Goal: Task Accomplishment & Management: Manage account settings

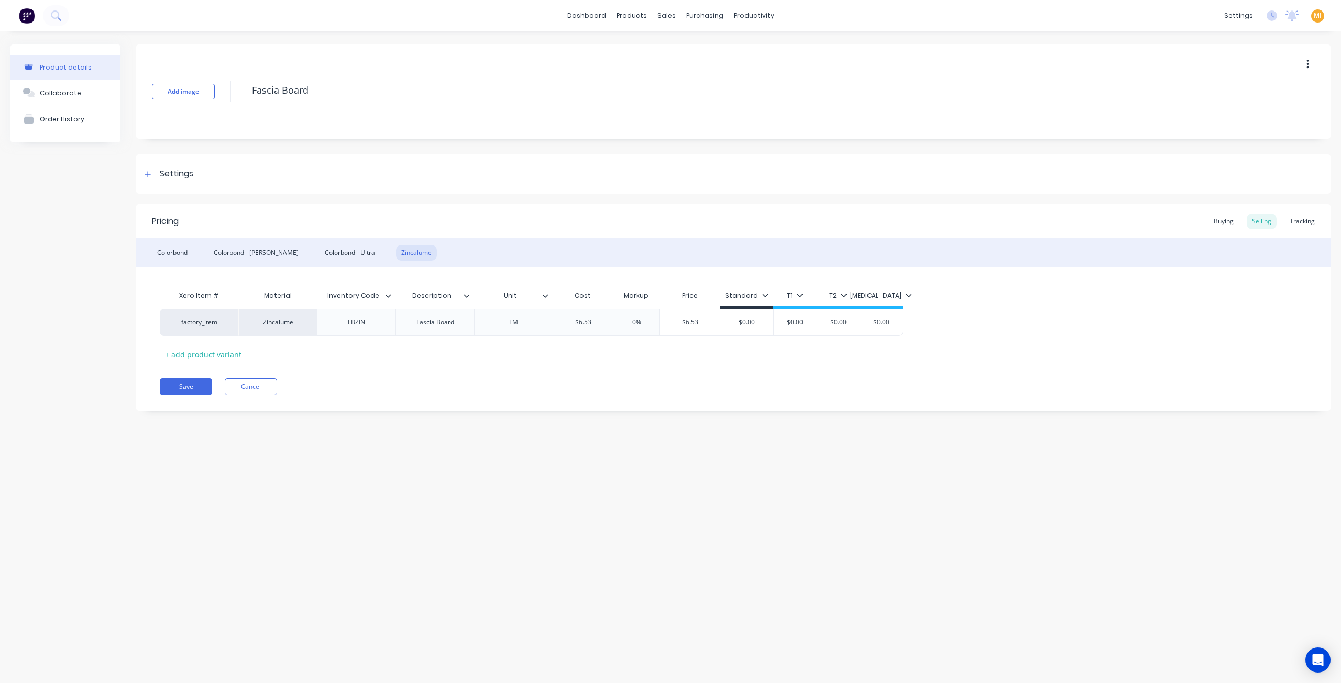
click at [28, 18] on img at bounding box center [27, 16] width 16 height 16
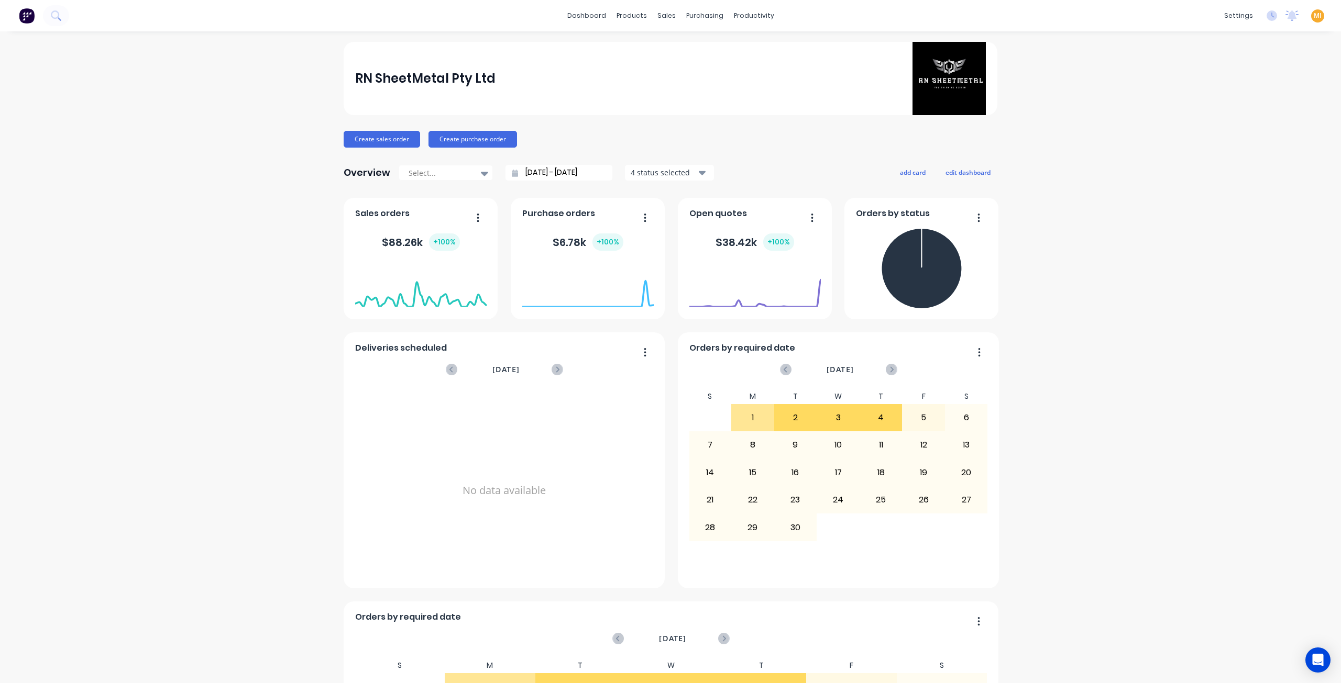
click at [21, 19] on img at bounding box center [27, 16] width 16 height 16
click at [27, 19] on img at bounding box center [27, 16] width 16 height 16
click at [1313, 15] on span "MI" at bounding box center [1317, 15] width 8 height 9
click at [1234, 137] on button "Sign out" at bounding box center [1251, 131] width 139 height 21
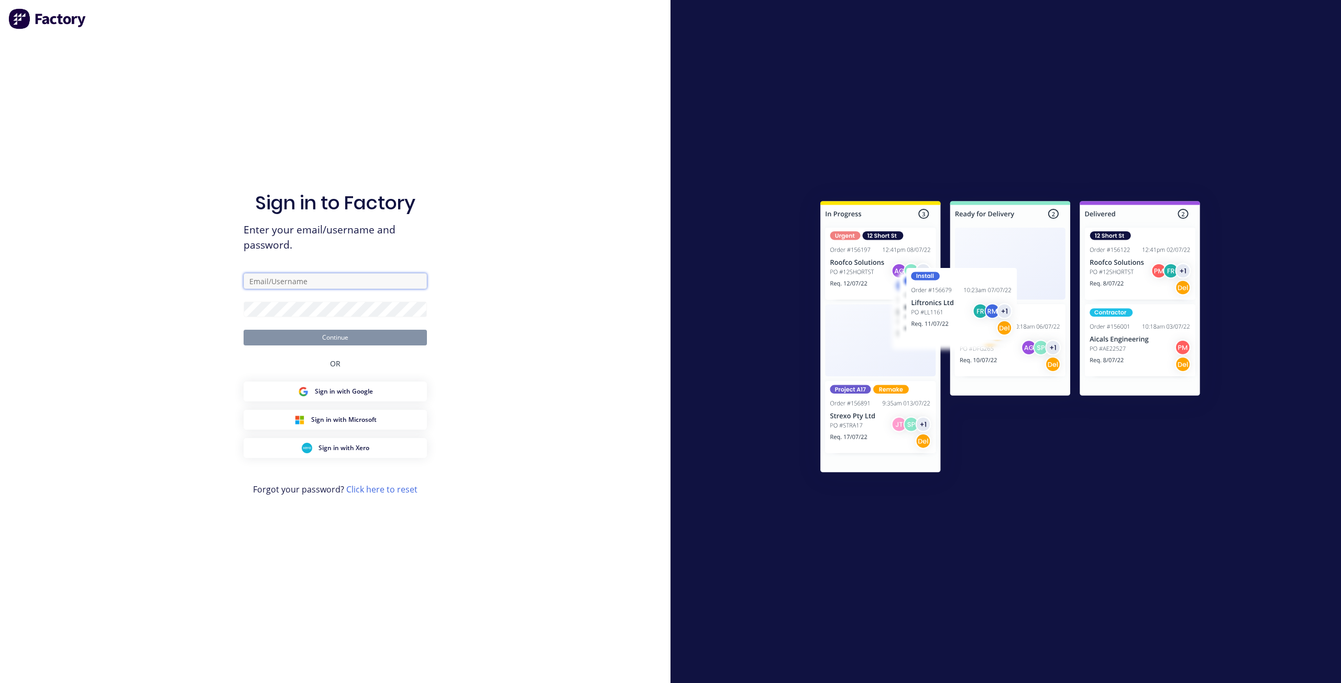
click at [301, 283] on input "text" at bounding box center [335, 281] width 183 height 16
click at [0, 683] on com-1password-button at bounding box center [0, 683] width 0 height 0
type input "[EMAIL_ADDRESS][DOMAIN_NAME]"
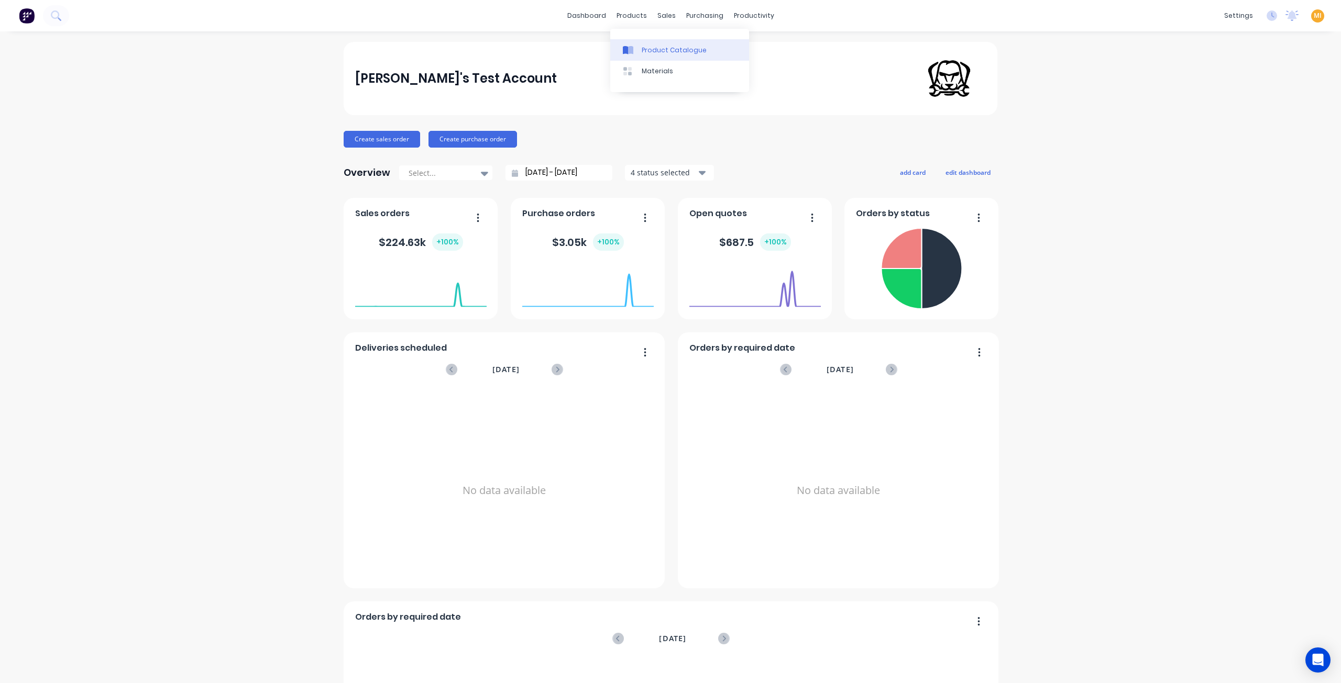
click at [670, 49] on div "Product Catalogue" at bounding box center [674, 50] width 65 height 9
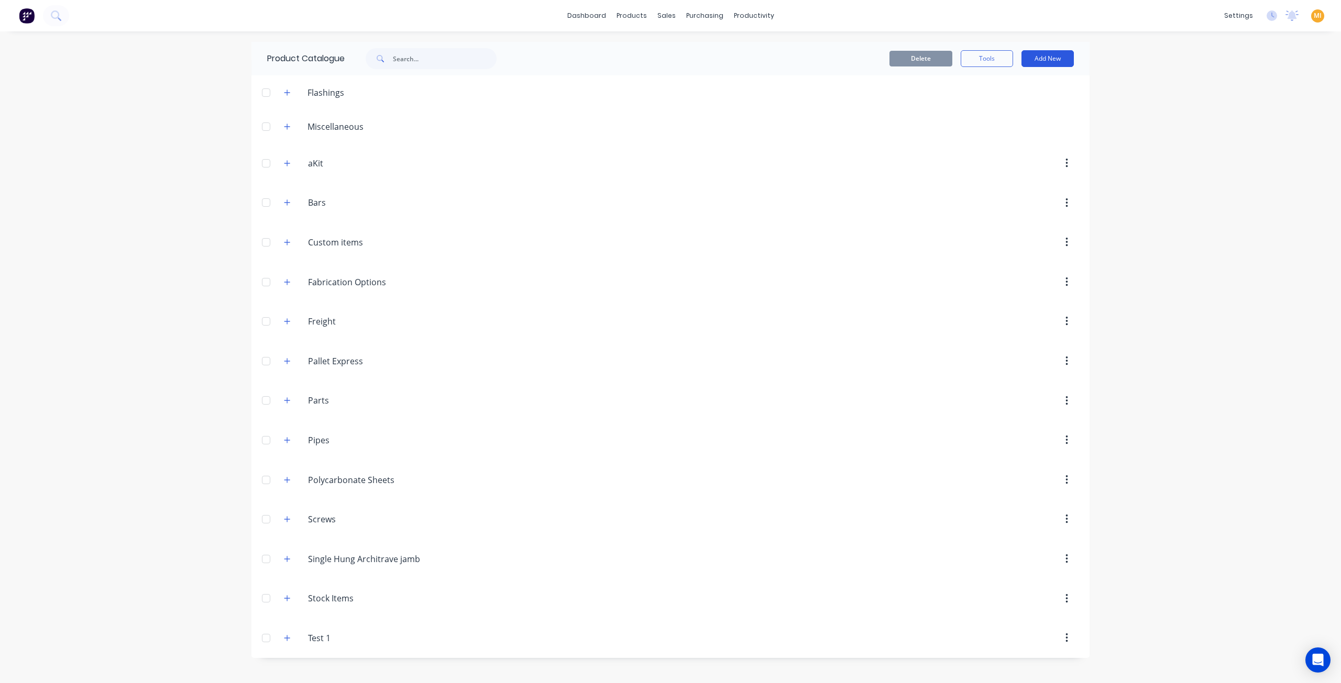
click at [1049, 60] on button "Add New" at bounding box center [1047, 58] width 52 height 17
click at [1009, 129] on div "Product" at bounding box center [1023, 127] width 81 height 15
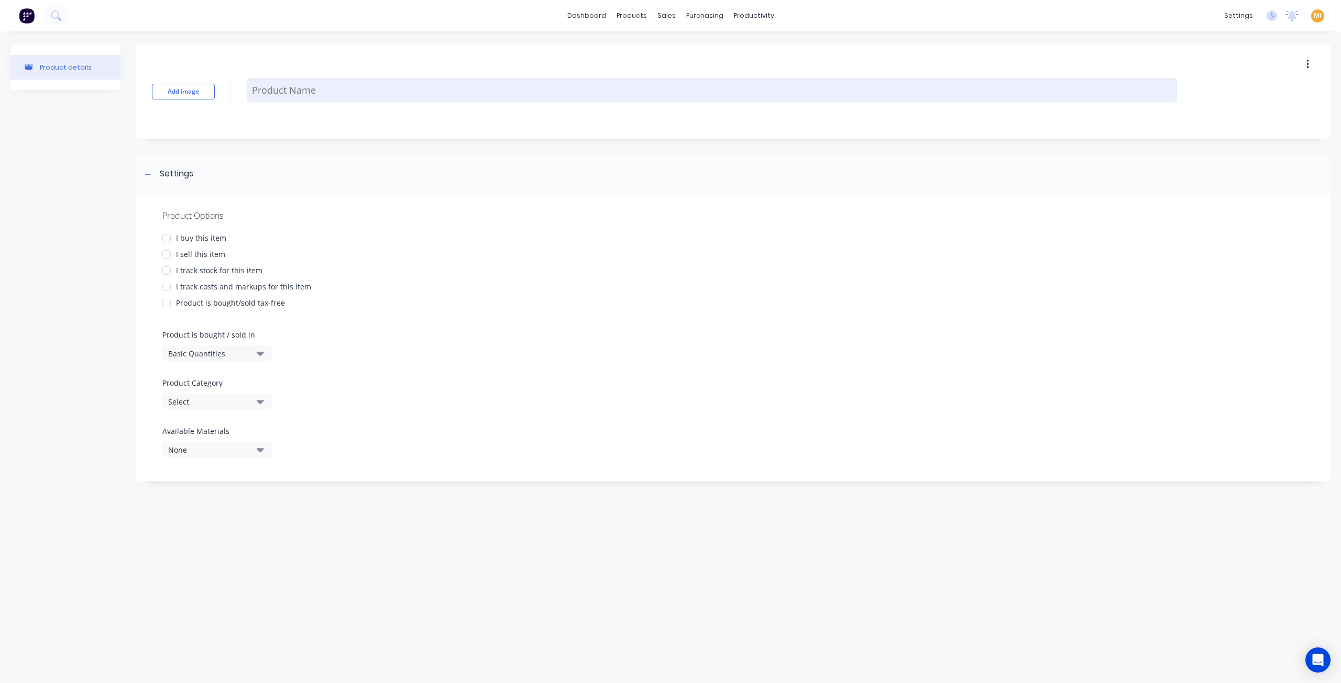
click at [306, 87] on textarea at bounding box center [712, 90] width 930 height 25
type textarea "x"
type textarea "S"
type textarea "x"
type textarea "Sh"
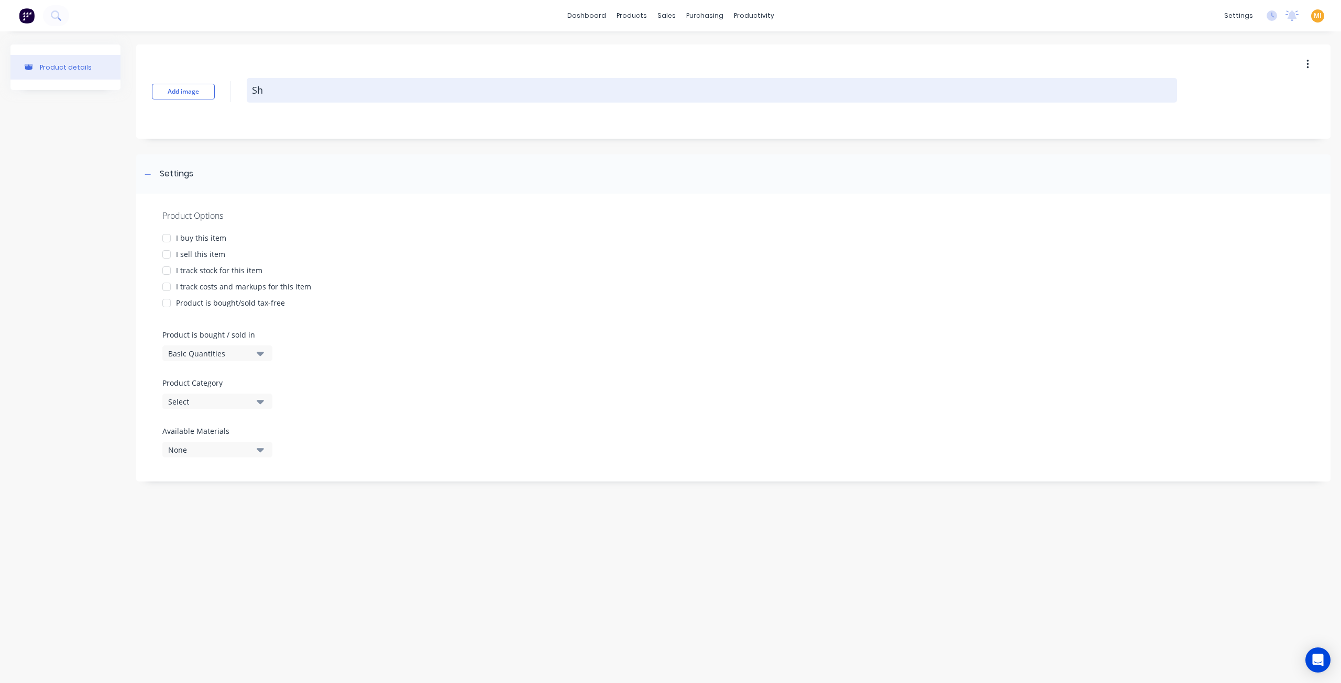
type textarea "x"
type textarea "She"
type textarea "x"
type textarea "Shee"
type textarea "x"
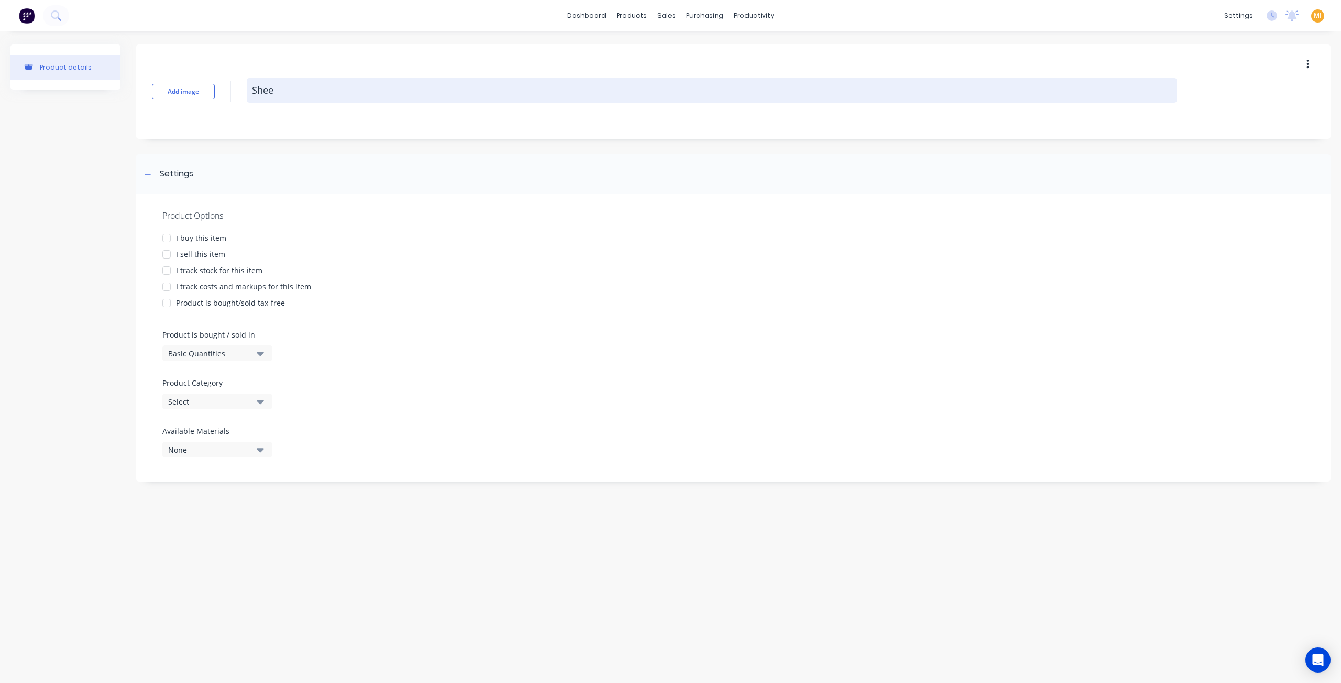
type textarea "Sheet"
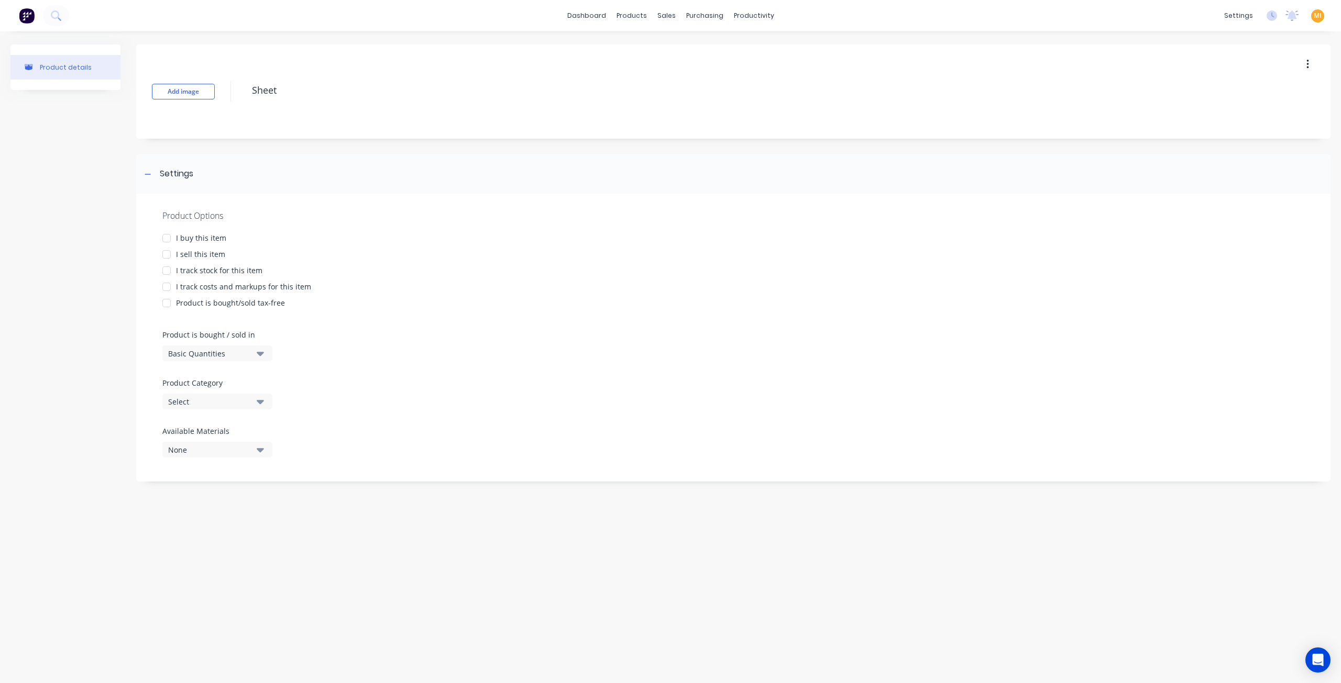
type textarea "x"
type textarea "Sheet"
type textarea "x"
type textarea "Sheet"
type textarea "x"
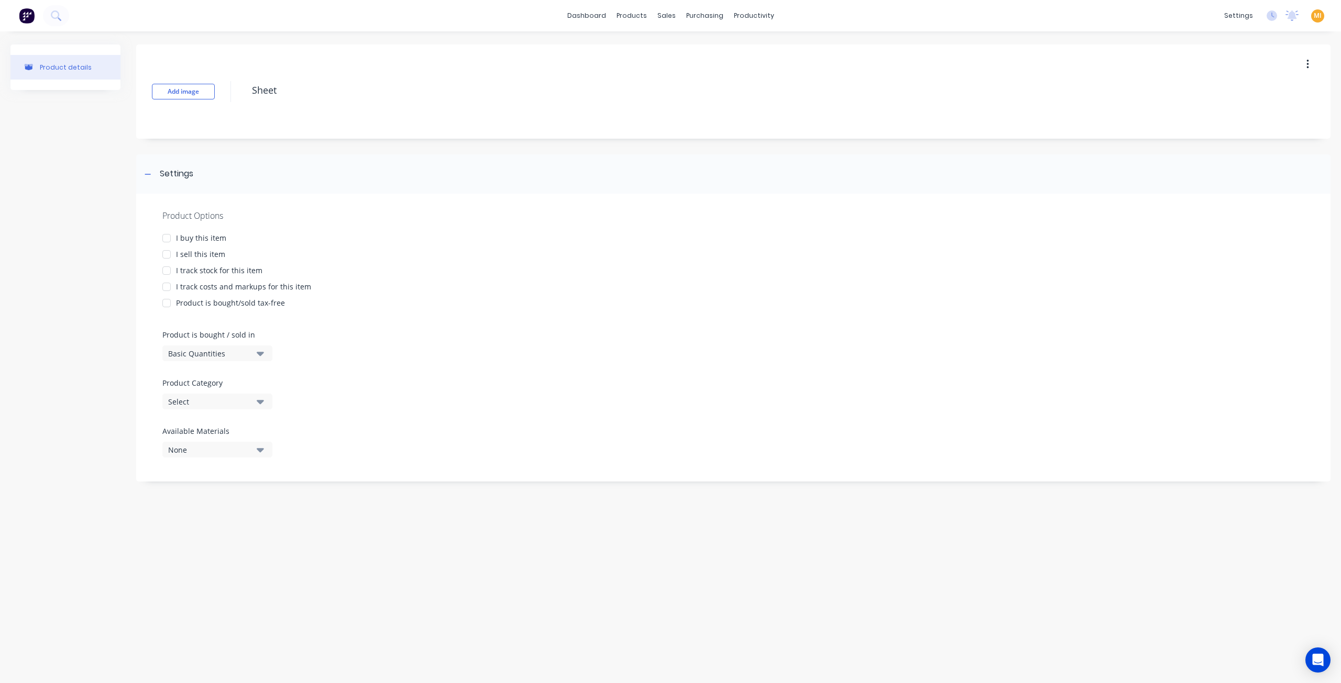
type textarea "Sheet"
click at [185, 355] on div "Basic Quantities" at bounding box center [210, 353] width 84 height 11
drag, startPoint x: 210, startPoint y: 443, endPoint x: 306, endPoint y: 408, distance: 102.4
click at [211, 443] on div "Square Metres" at bounding box center [240, 442] width 157 height 21
click at [228, 408] on button "Select" at bounding box center [217, 402] width 110 height 16
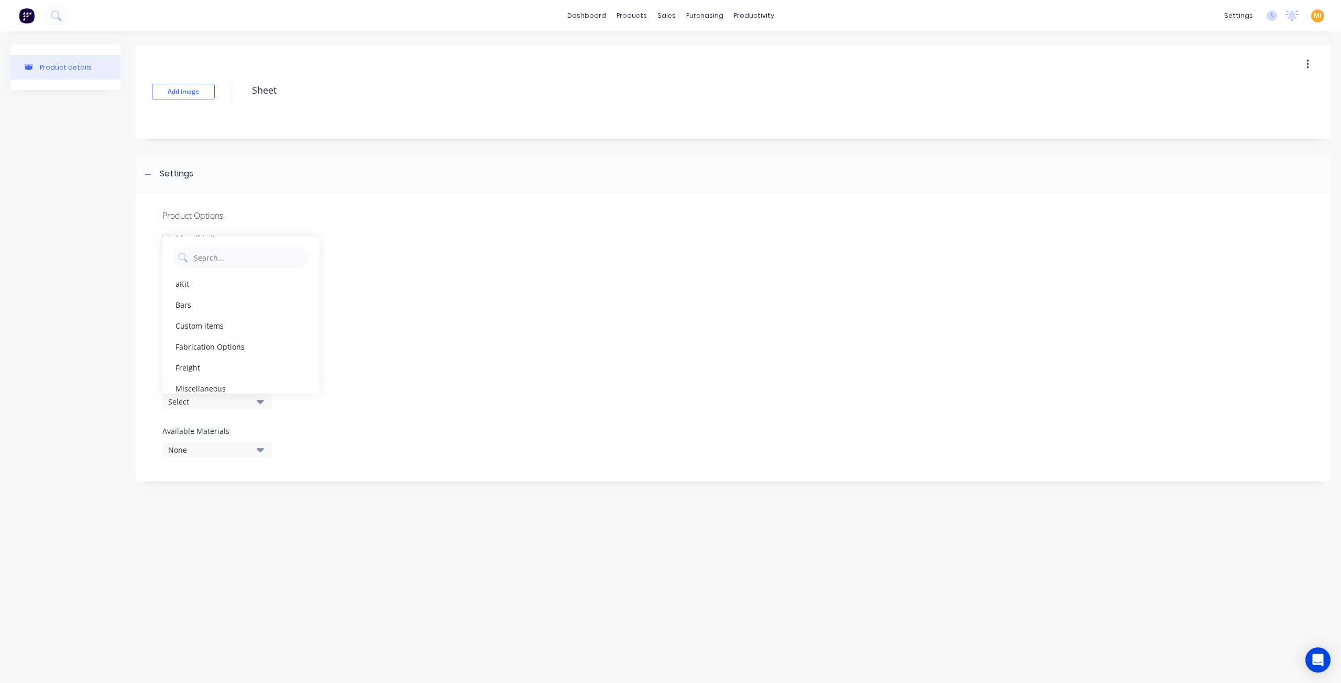
click at [392, 454] on div "Product Options I buy this item I sell this item I track stock for this item I …" at bounding box center [733, 338] width 1194 height 288
click at [1133, 560] on div "Product details Add image Sheet Settings Product Options I buy this item I sell…" at bounding box center [670, 346] width 1341 height 631
drag, startPoint x: 191, startPoint y: 239, endPoint x: 198, endPoint y: 255, distance: 17.3
click at [191, 239] on div "I buy this item" at bounding box center [201, 238] width 50 height 11
click at [200, 254] on div "I sell this item" at bounding box center [200, 254] width 49 height 11
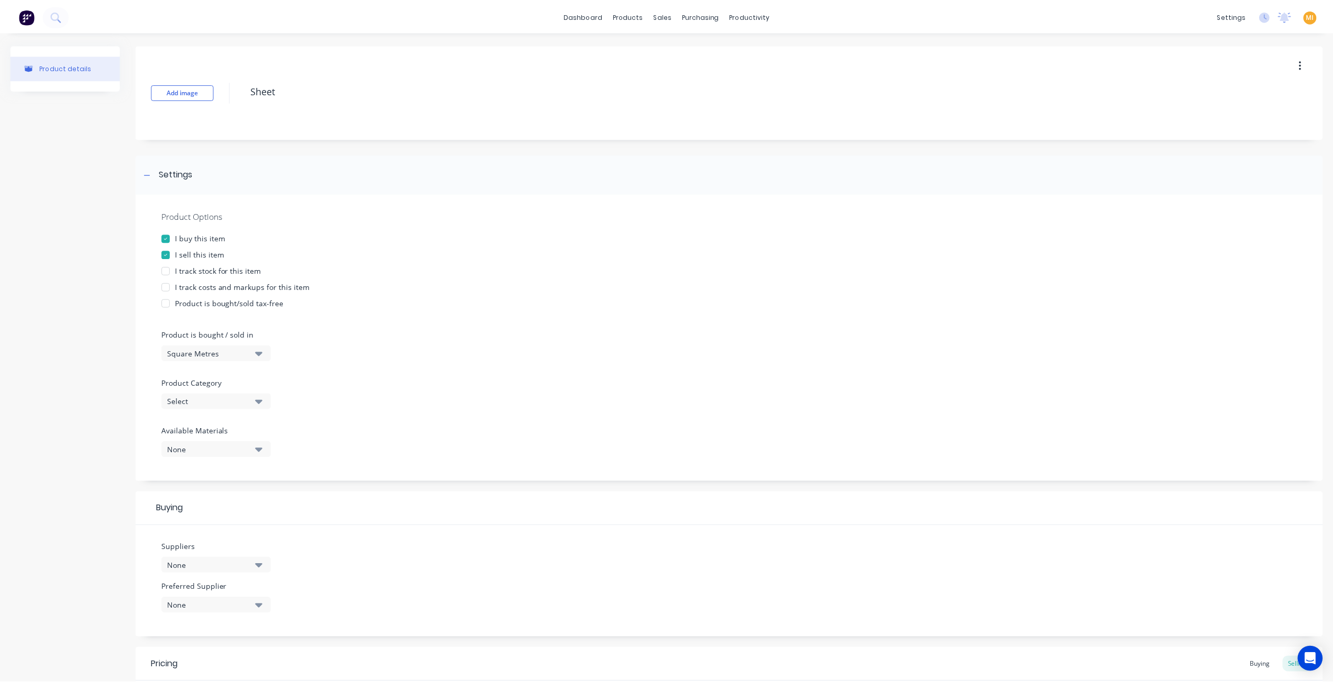
scroll to position [171, 0]
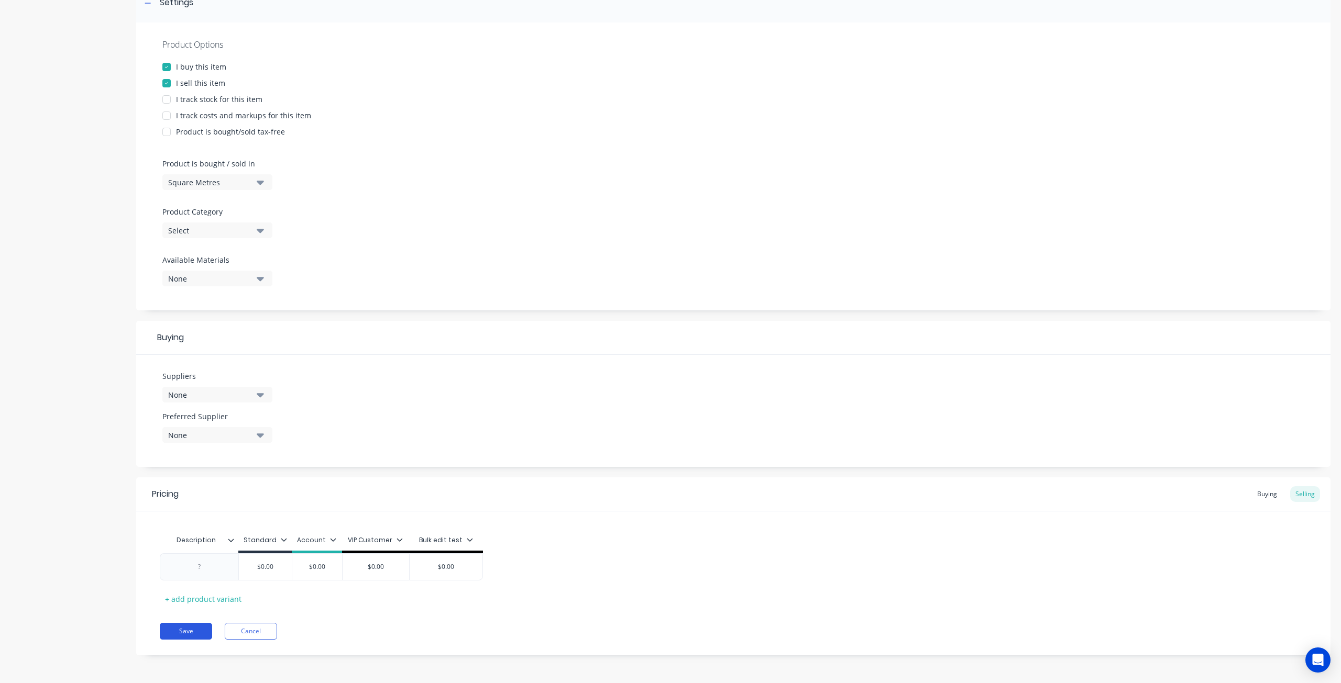
click at [200, 628] on button "Save" at bounding box center [186, 631] width 52 height 17
type textarea "x"
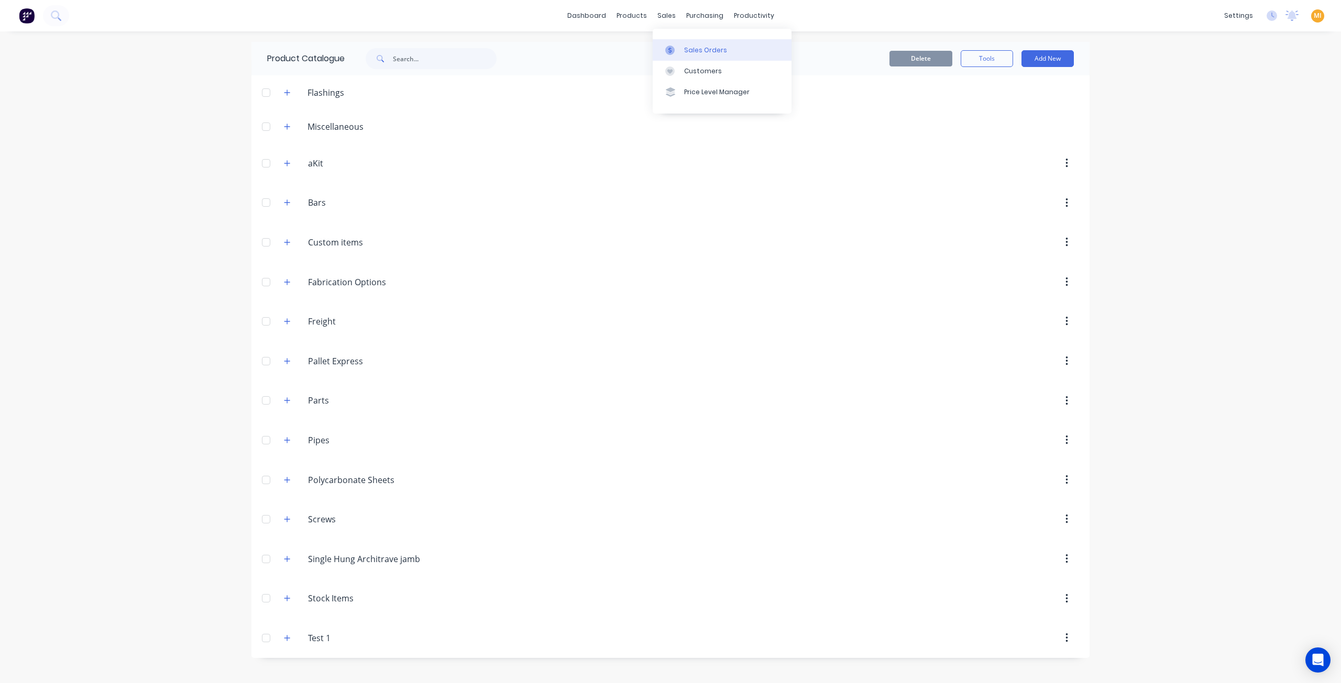
click at [680, 41] on link "Sales Orders" at bounding box center [722, 49] width 139 height 21
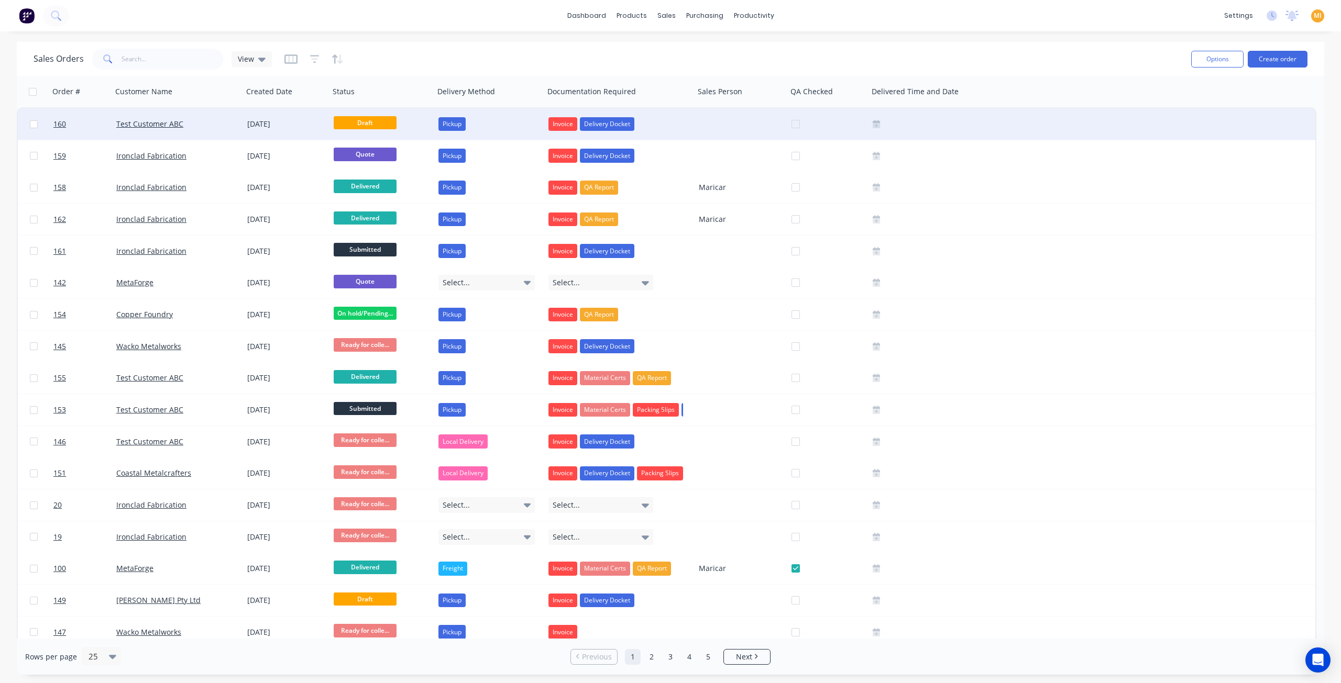
click at [201, 125] on div "Test Customer ABC" at bounding box center [174, 124] width 116 height 10
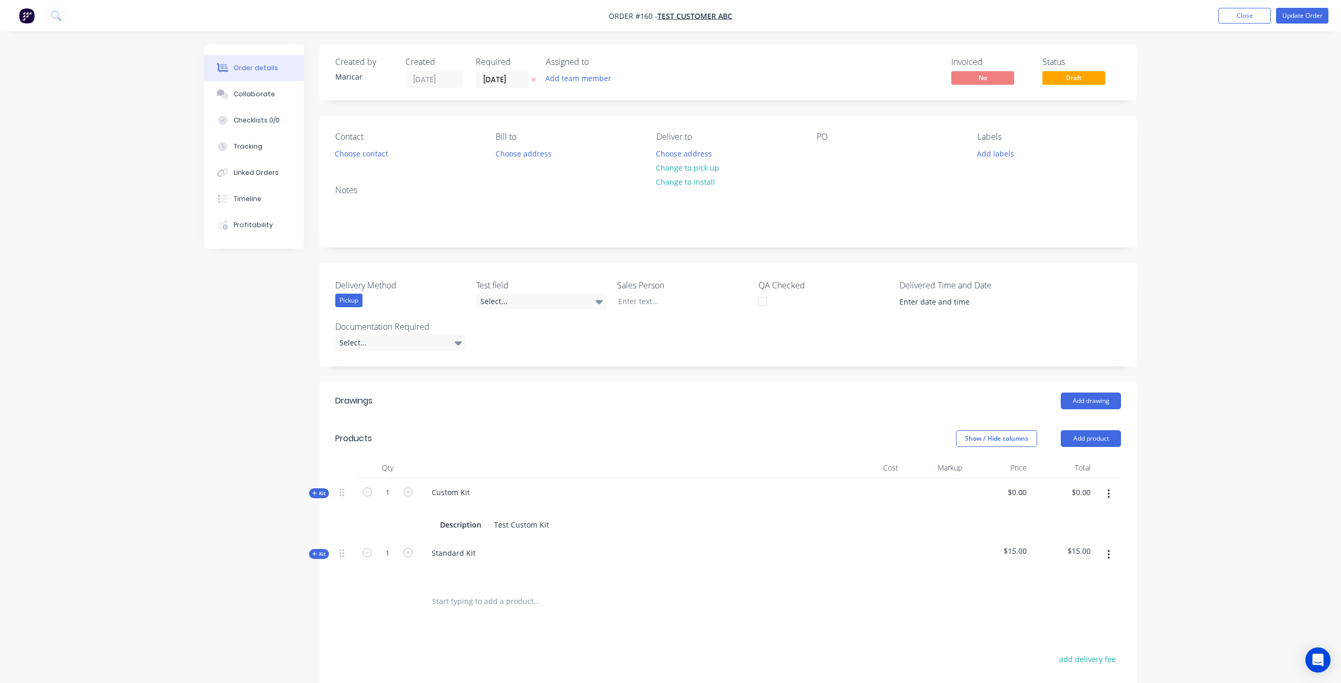
type input "$200,000.00"
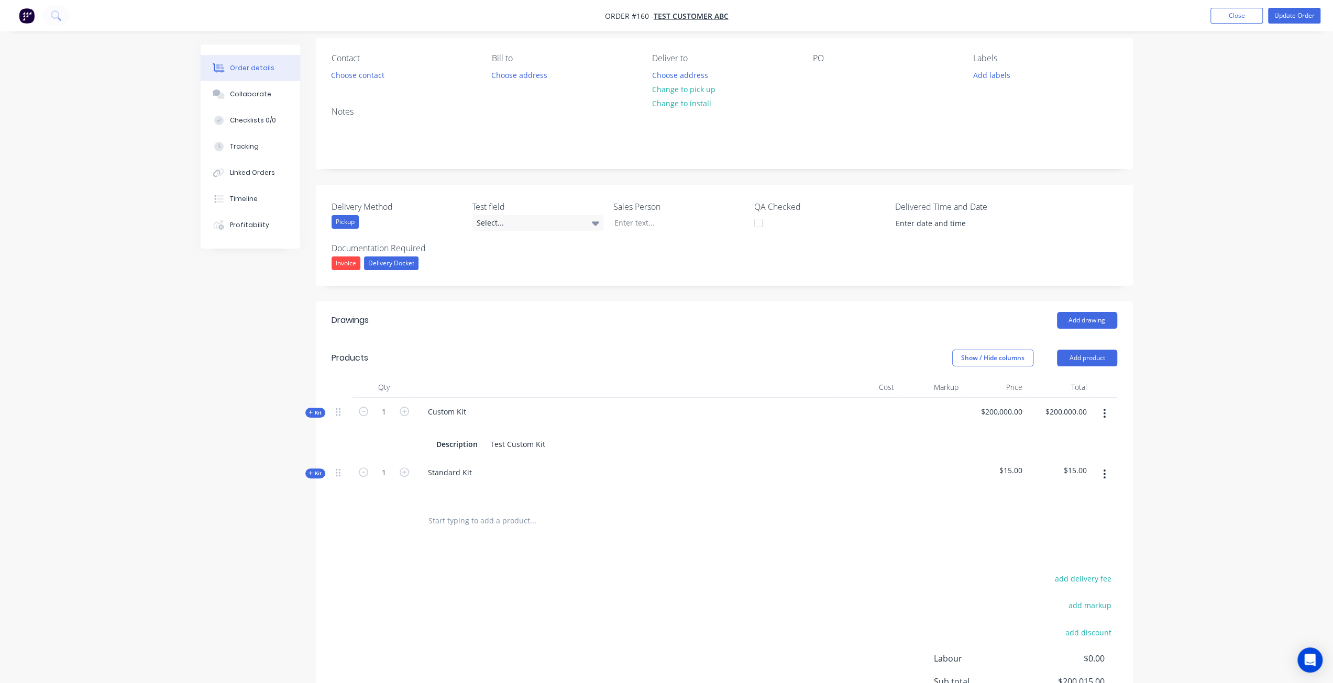
scroll to position [198, 0]
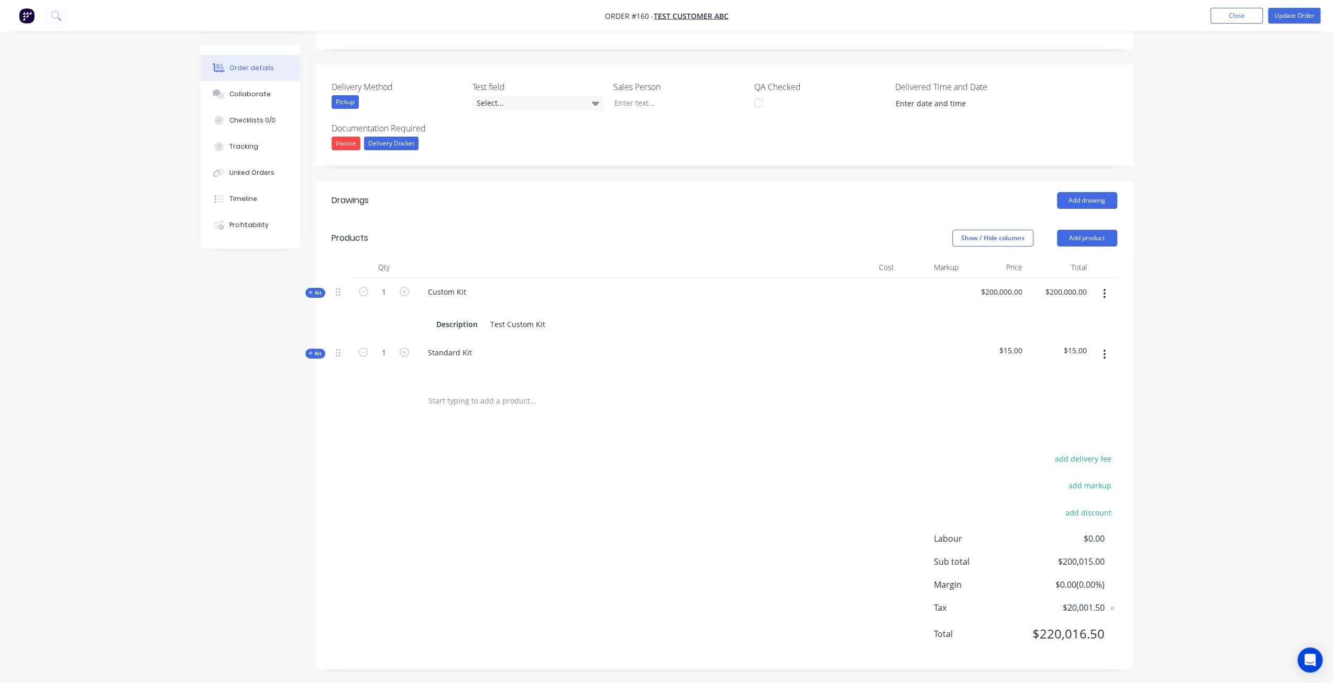
click at [1094, 247] on header "Products Show / Hide columns Add product" at bounding box center [724, 238] width 817 height 38
click at [1088, 237] on button "Add product" at bounding box center [1087, 238] width 60 height 17
click at [1058, 268] on div "Product catalogue" at bounding box center [1067, 264] width 81 height 15
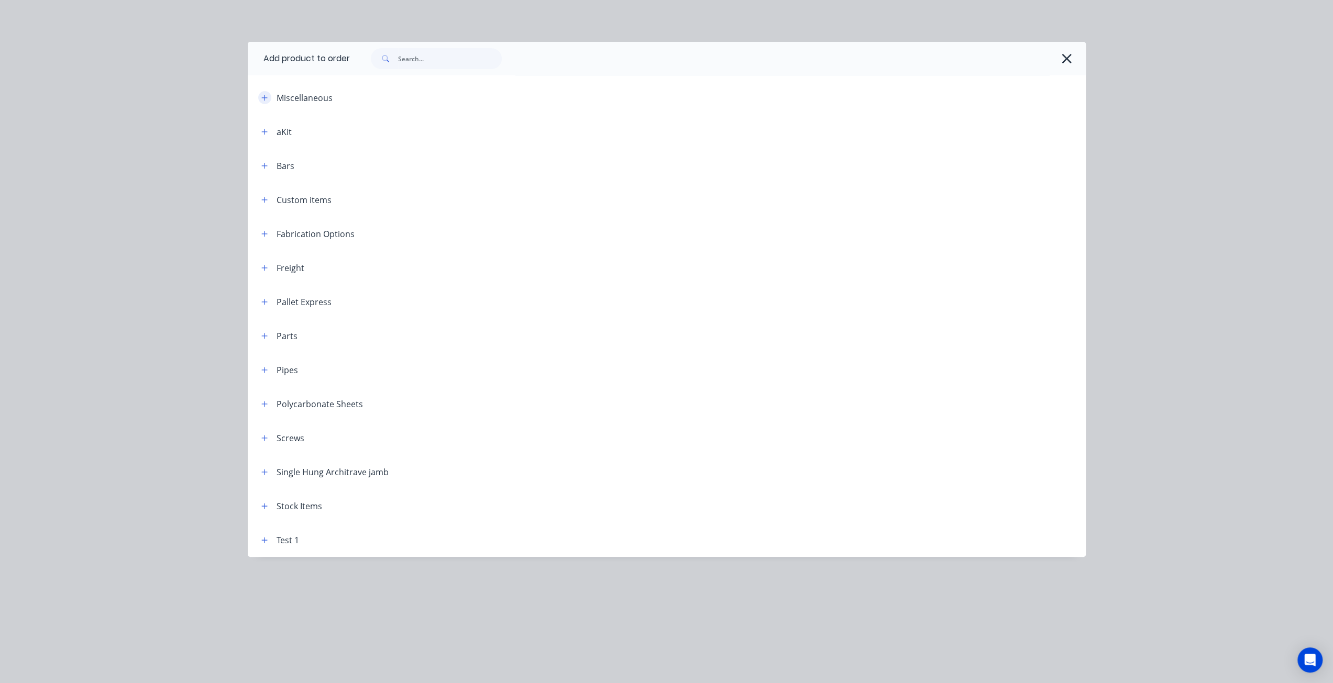
click at [263, 94] on icon "button" at bounding box center [264, 97] width 6 height 7
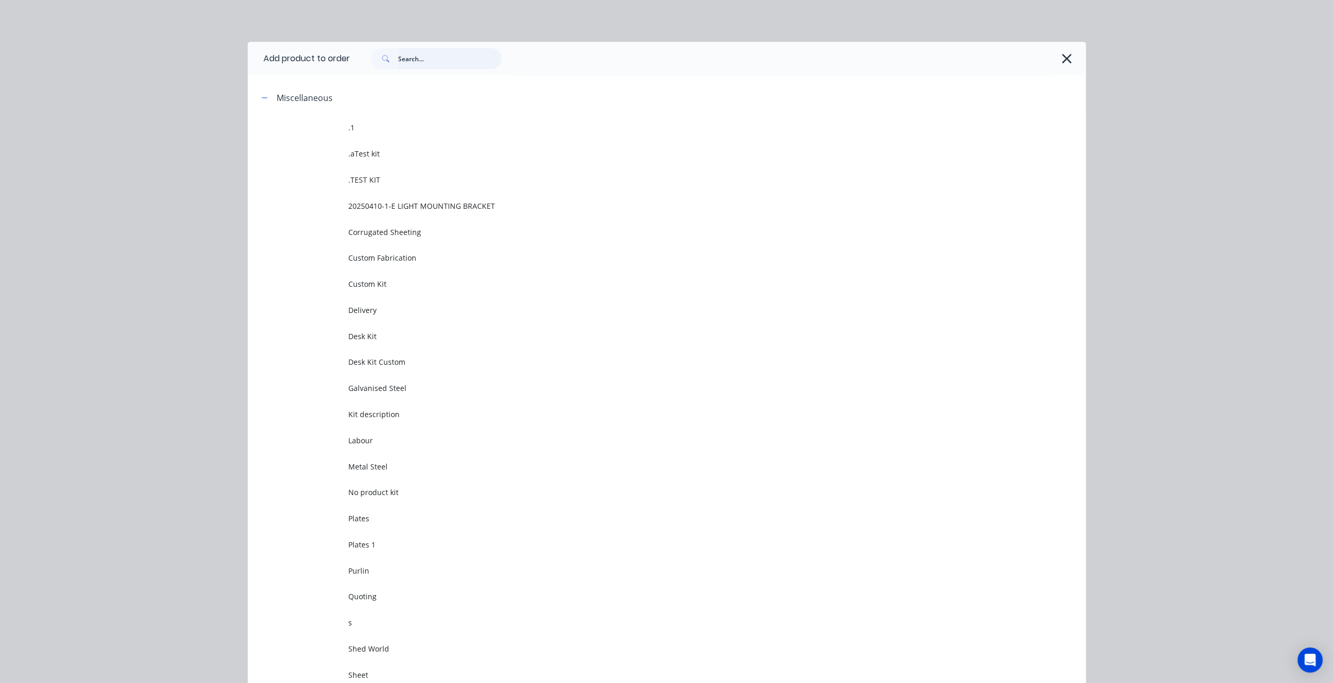
click at [419, 57] on input "text" at bounding box center [450, 58] width 104 height 21
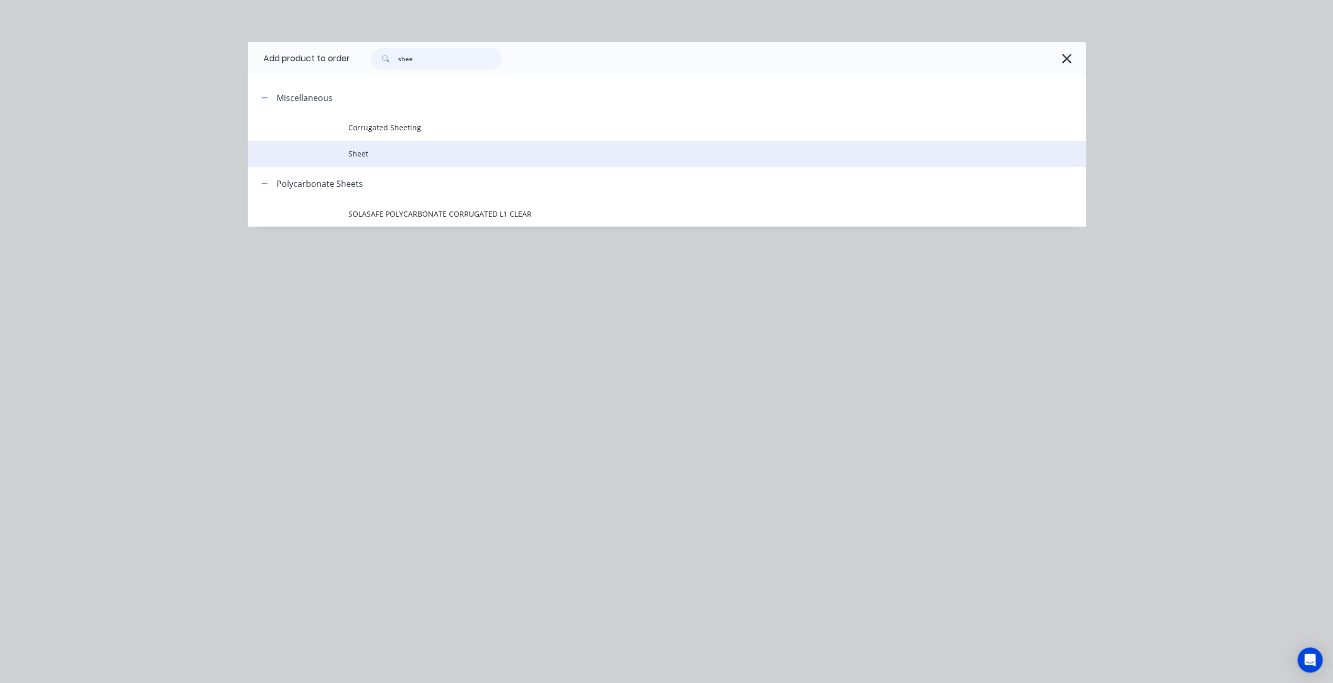
type input "shee"
click at [352, 160] on td "Sheet" at bounding box center [716, 154] width 737 height 26
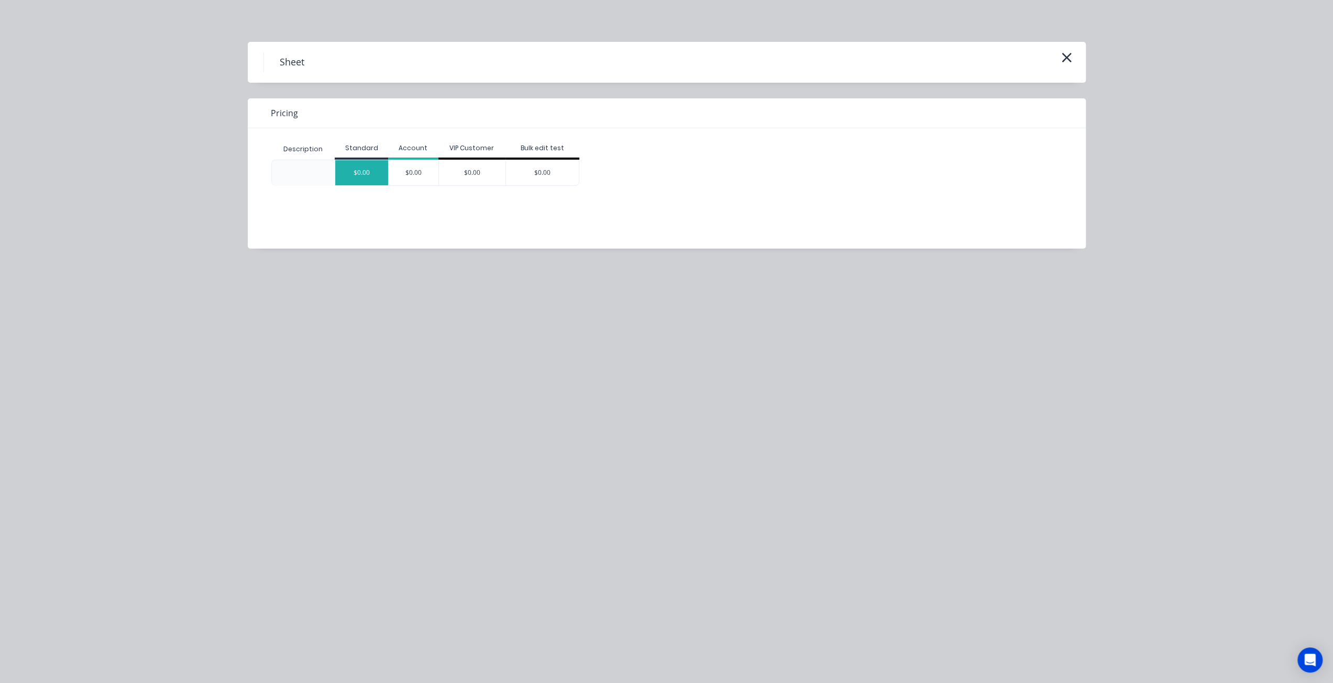
click at [364, 172] on div "$0.00" at bounding box center [361, 172] width 53 height 25
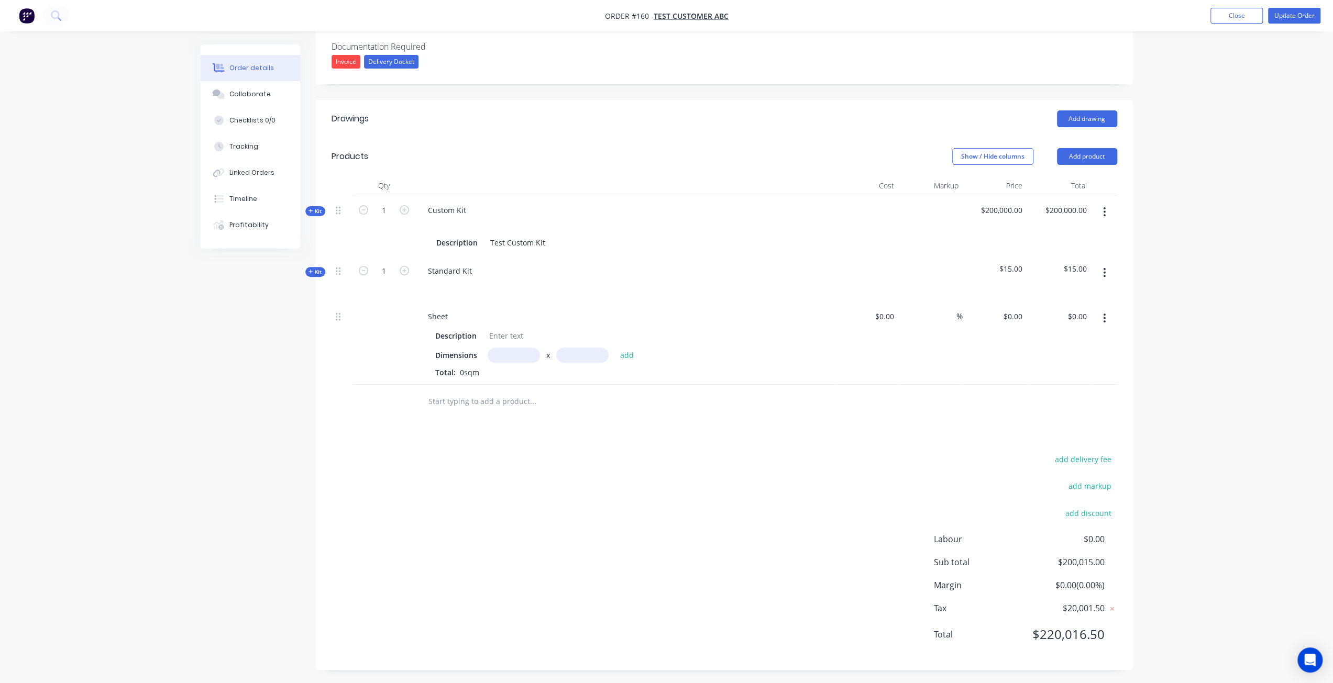
scroll to position [281, 0]
click at [500, 353] on input "text" at bounding box center [514, 354] width 52 height 15
type input "1300m"
click at [576, 359] on input "text" at bounding box center [582, 354] width 52 height 15
paste input "385"
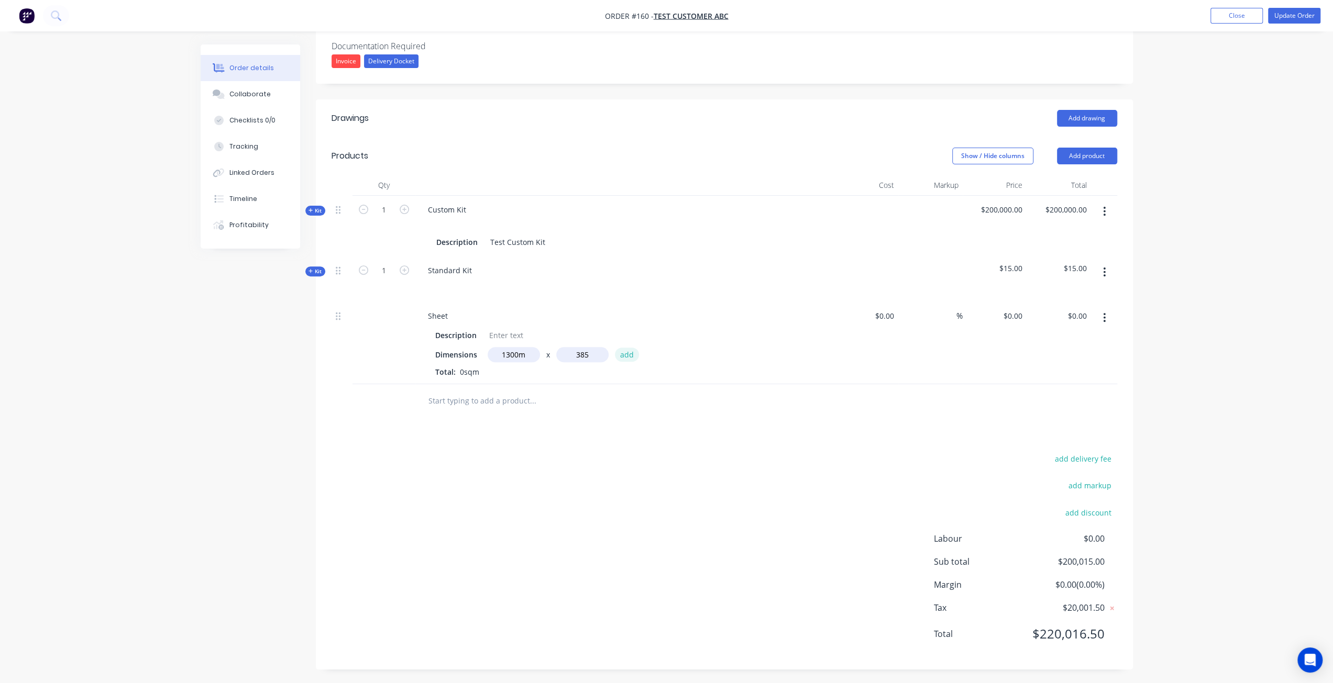
type input "385"
click at [623, 353] on button "add" at bounding box center [627, 355] width 25 height 14
click at [505, 352] on input "text" at bounding box center [514, 354] width 52 height 15
type input "1300m"
click at [592, 354] on input "text" at bounding box center [582, 354] width 52 height 15
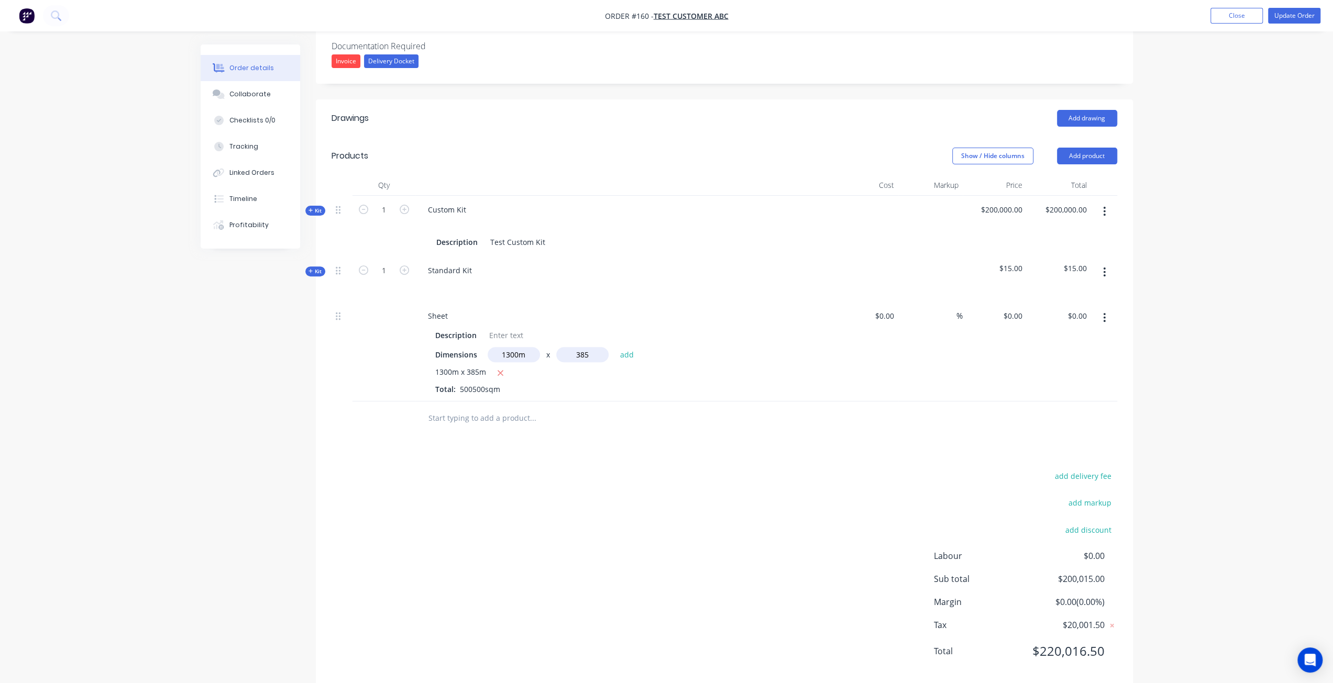
type input "385"
click at [615, 348] on button "add" at bounding box center [627, 355] width 25 height 14
click at [28, 17] on img "button" at bounding box center [27, 16] width 16 height 16
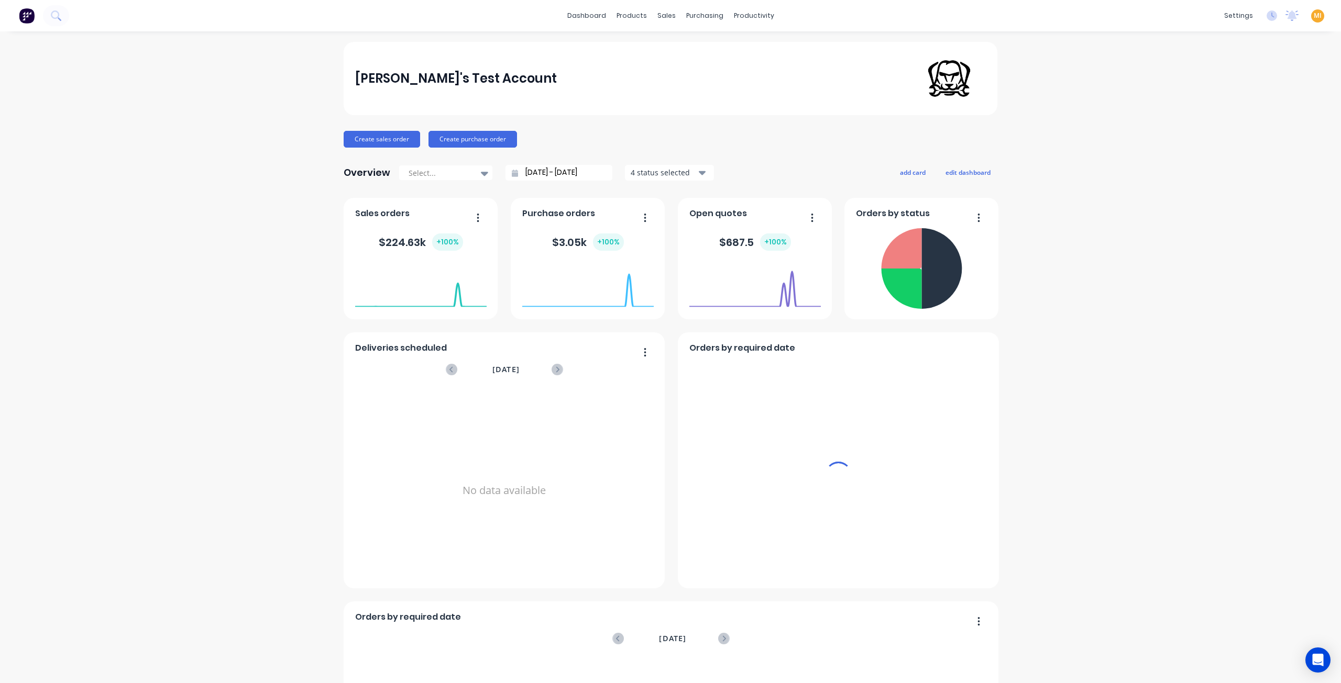
click at [1313, 15] on span "MI" at bounding box center [1317, 15] width 8 height 9
click at [1268, 127] on button "Sign out" at bounding box center [1251, 131] width 139 height 21
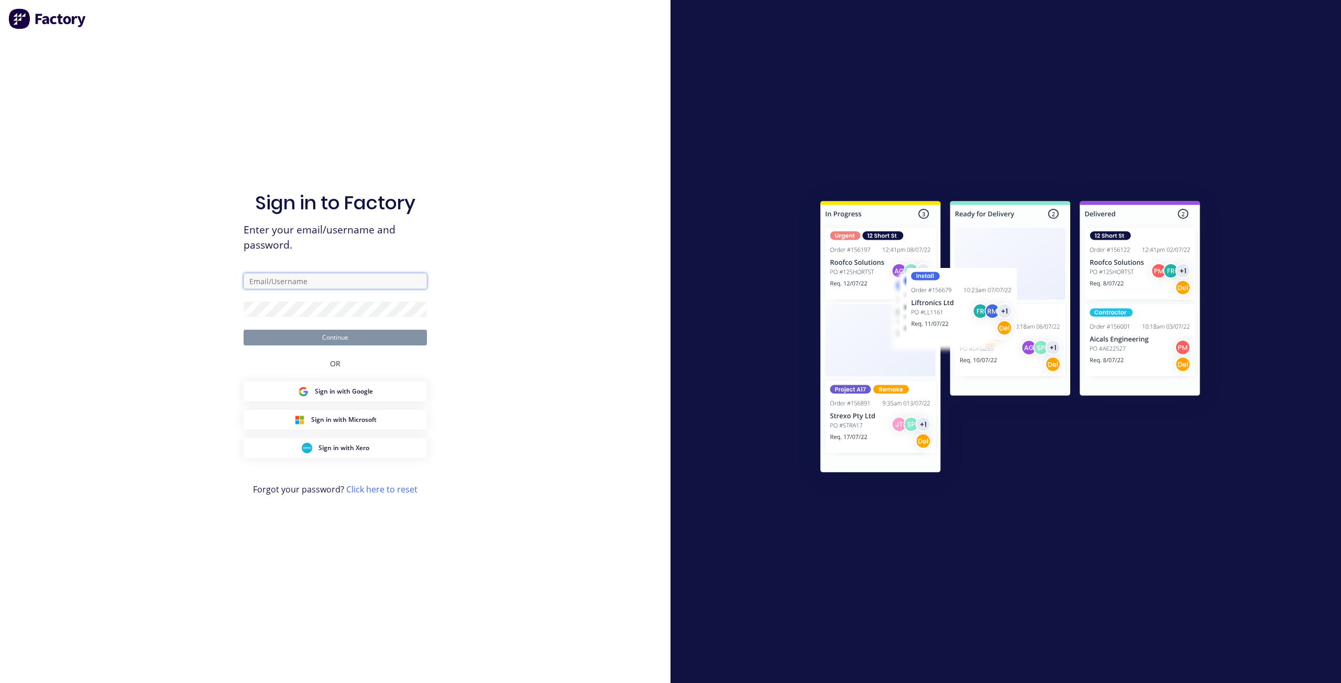
click at [348, 278] on input "text" at bounding box center [335, 281] width 183 height 16
click at [0, 683] on com-1password-button at bounding box center [0, 683] width 0 height 0
type input "[EMAIL_ADDRESS][DOMAIN_NAME]"
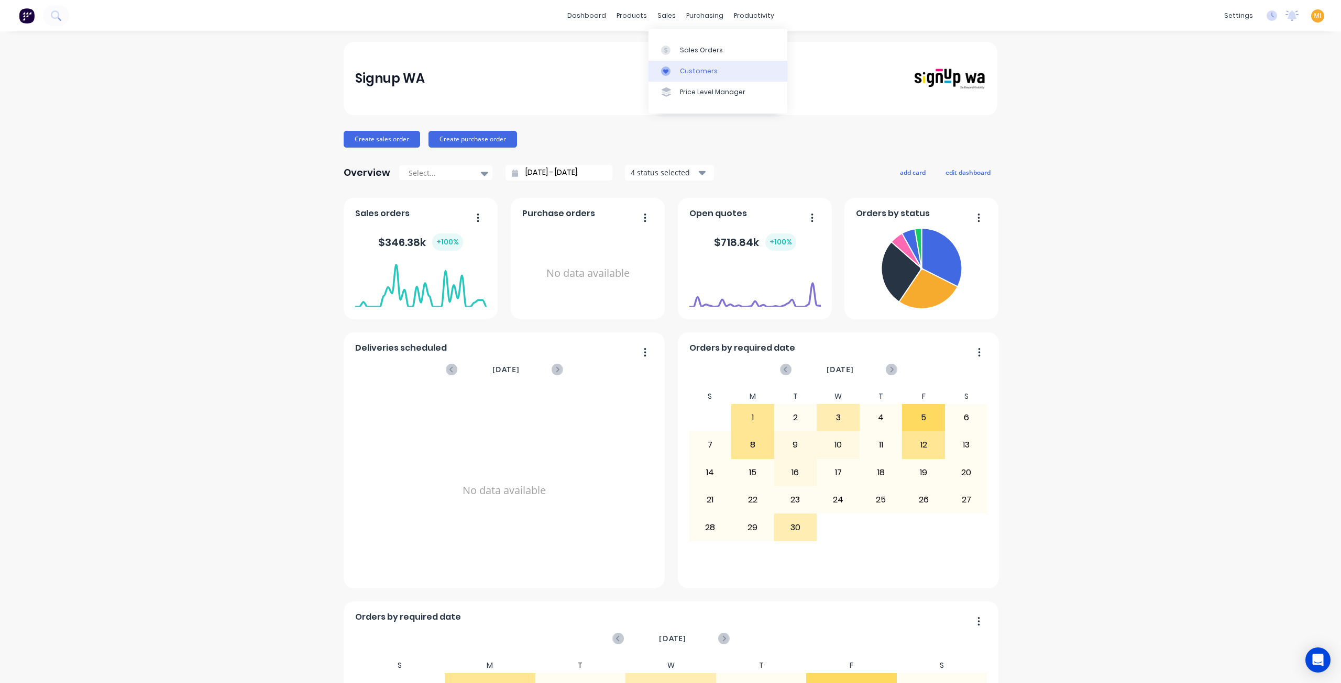
click at [690, 69] on div "Customers" at bounding box center [699, 71] width 38 height 9
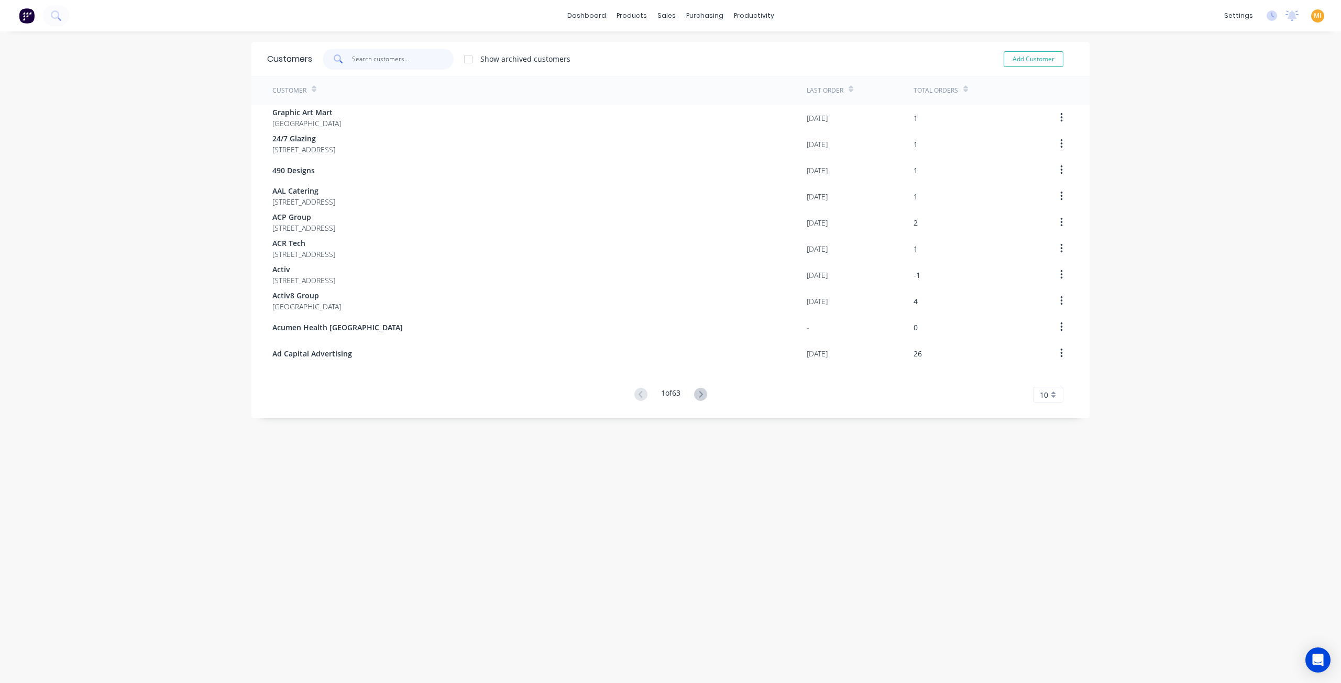
click at [372, 57] on input "text" at bounding box center [403, 59] width 102 height 21
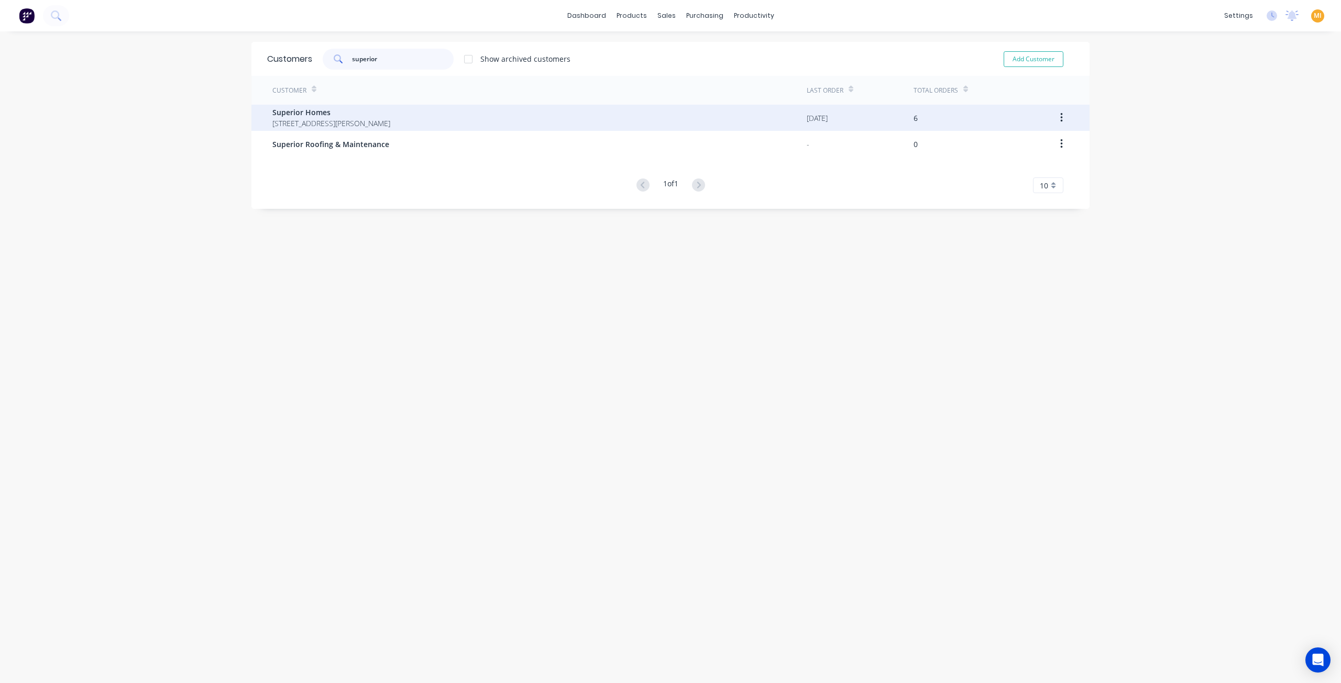
type input "superior"
click at [390, 108] on span "Superior Homes" at bounding box center [331, 112] width 118 height 11
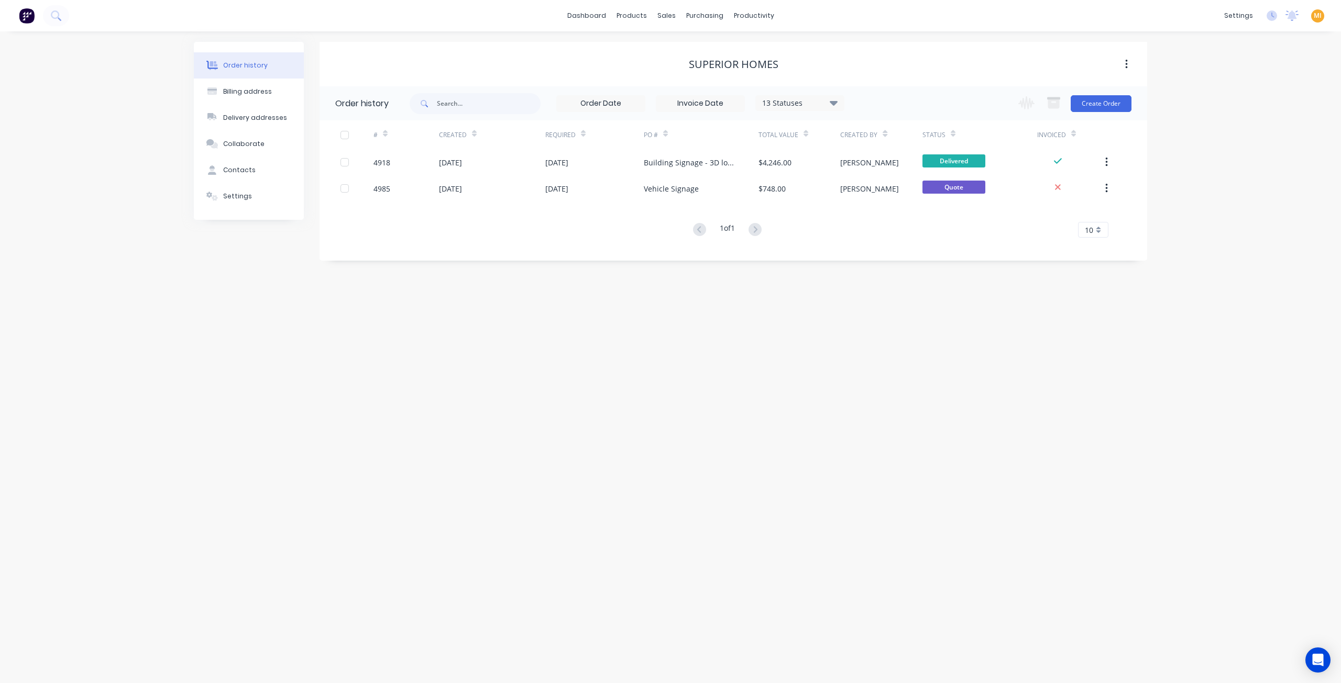
click at [777, 103] on div "13 Statuses" at bounding box center [800, 103] width 88 height 12
click at [886, 224] on label at bounding box center [886, 224] width 0 height 0
click at [886, 228] on input "checkbox" at bounding box center [890, 229] width 8 height 10
checkbox input "true"
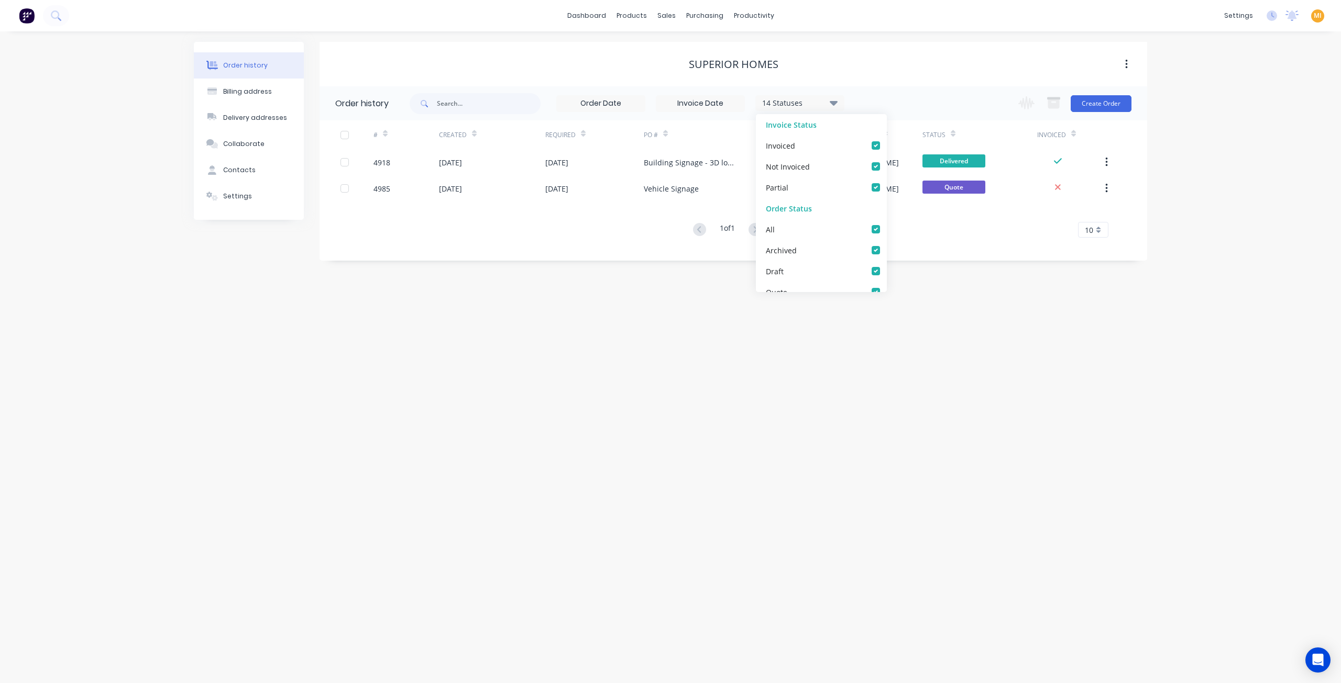
click at [672, 319] on div "Order history Billing address Delivery addresses Collaborate Contacts Settings …" at bounding box center [670, 357] width 1341 height 652
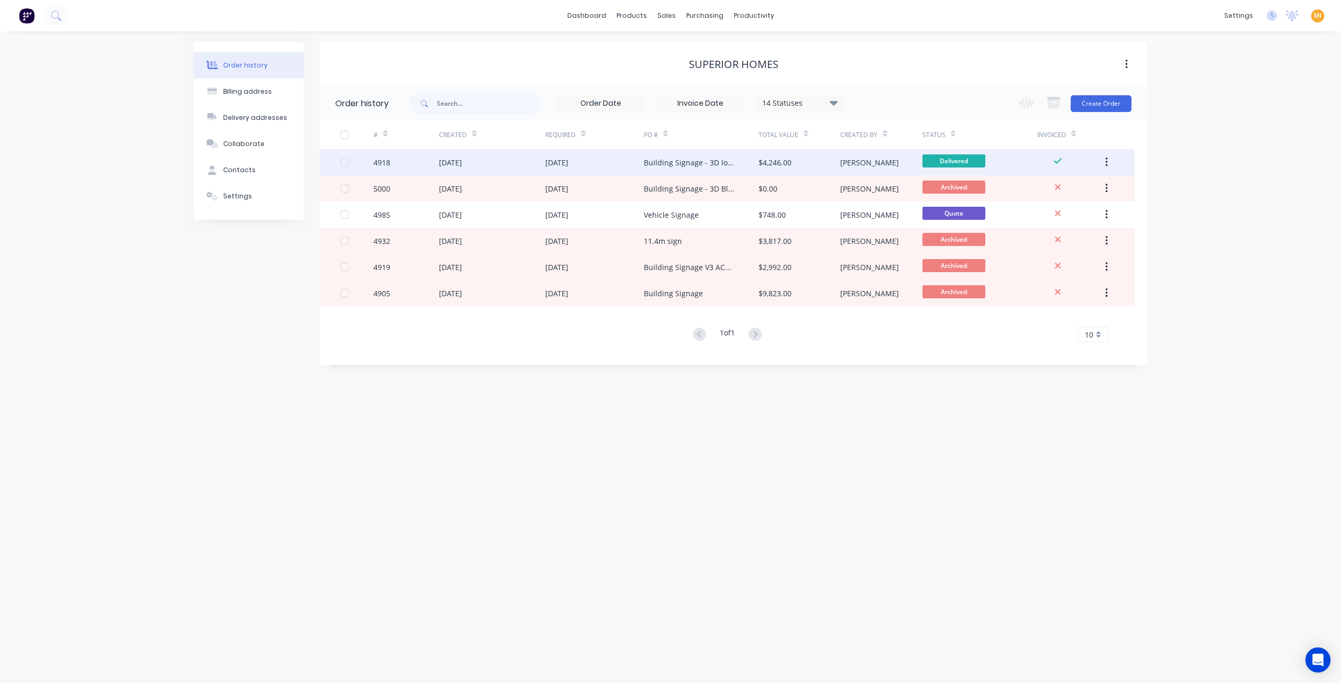
click at [700, 159] on div "Building Signage - 3D logo and Letters" at bounding box center [691, 162] width 94 height 11
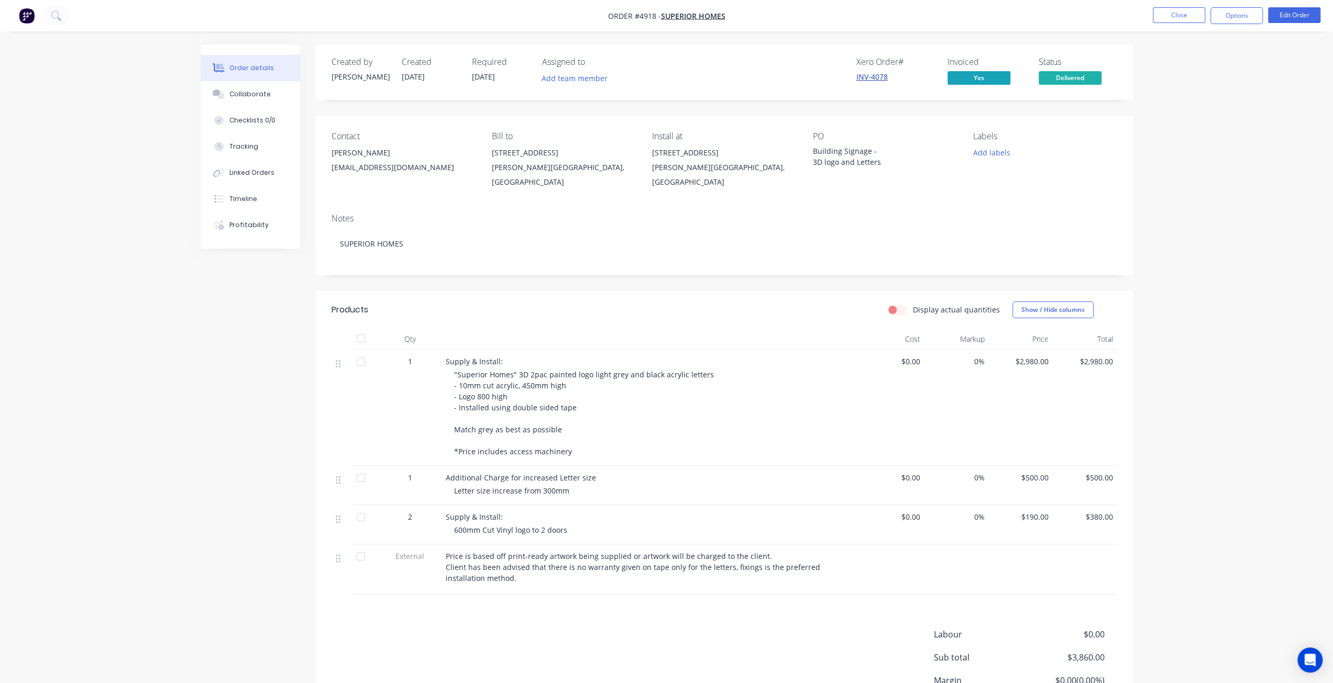
click at [878, 78] on link "INV-4078" at bounding box center [871, 77] width 31 height 10
click at [1168, 12] on button "Close" at bounding box center [1179, 15] width 52 height 16
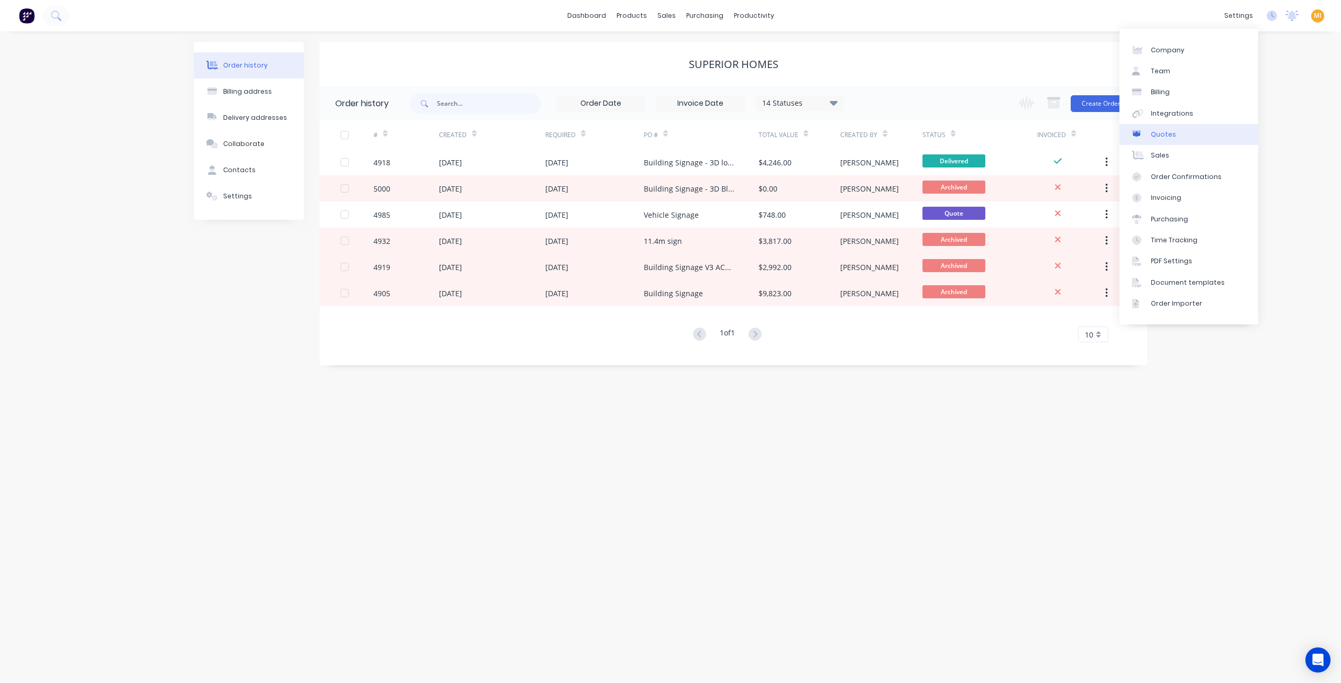
drag, startPoint x: 1197, startPoint y: 117, endPoint x: 1192, endPoint y: 124, distance: 7.9
click at [1197, 117] on link "Integrations" at bounding box center [1188, 113] width 139 height 21
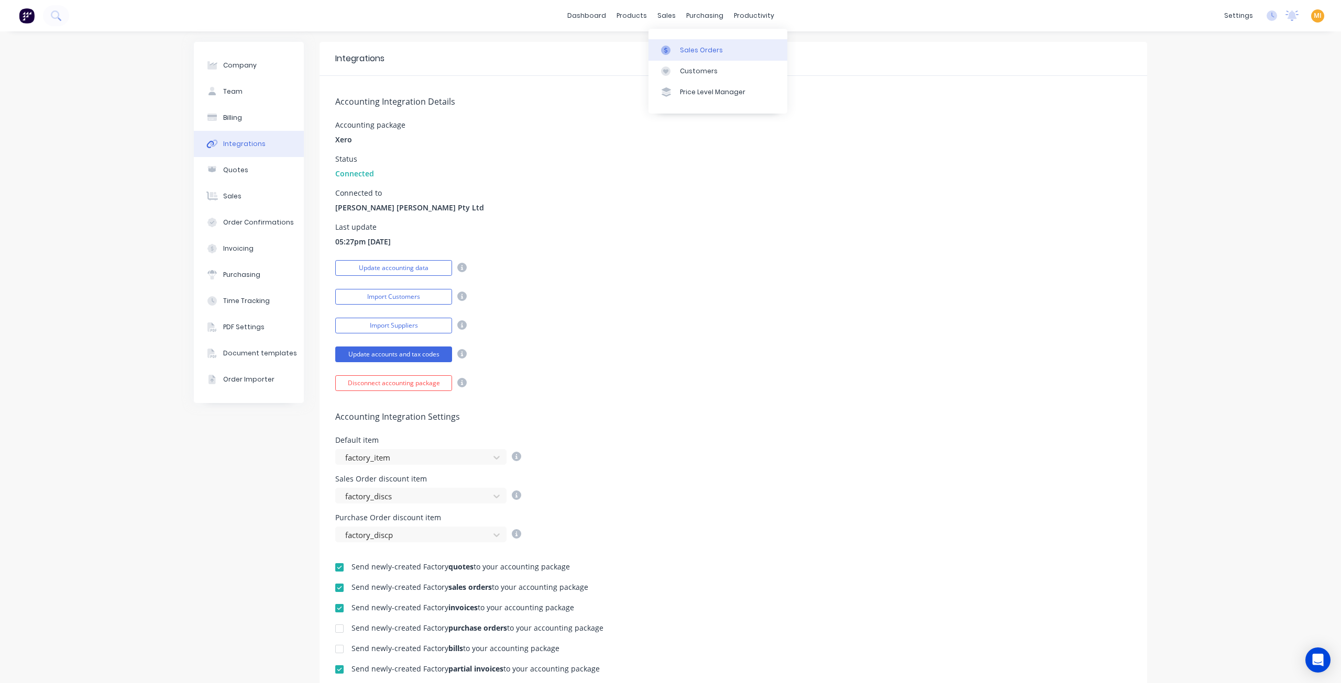
click at [701, 51] on div "Sales Orders" at bounding box center [701, 50] width 43 height 9
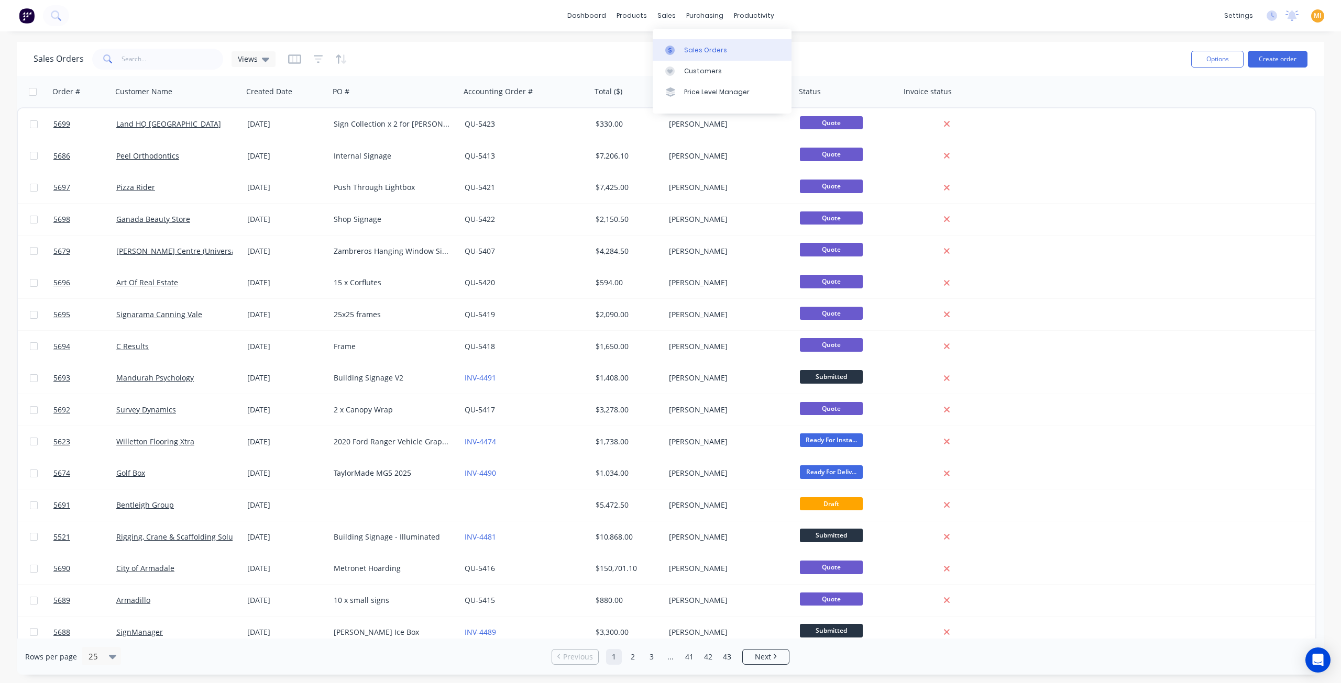
click at [687, 59] on link "Sales Orders" at bounding box center [722, 49] width 139 height 21
click at [675, 71] on div at bounding box center [673, 71] width 16 height 9
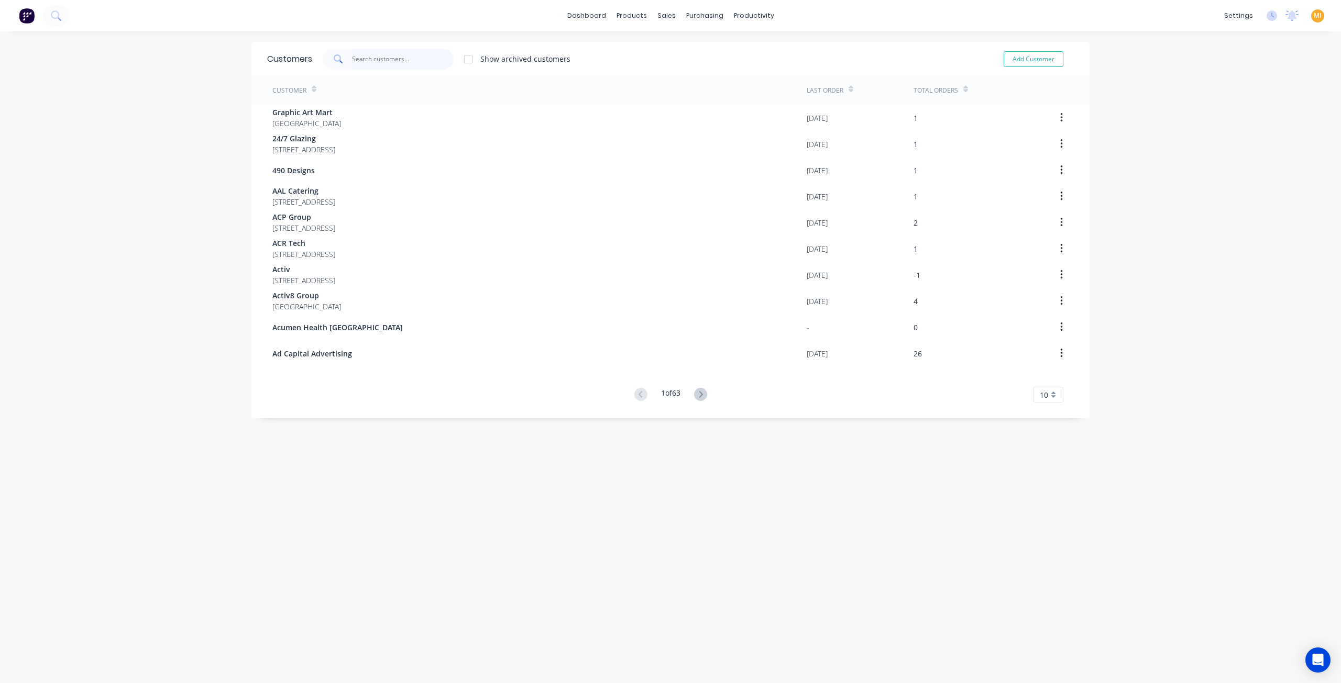
click at [388, 57] on input "text" at bounding box center [403, 59] width 102 height 21
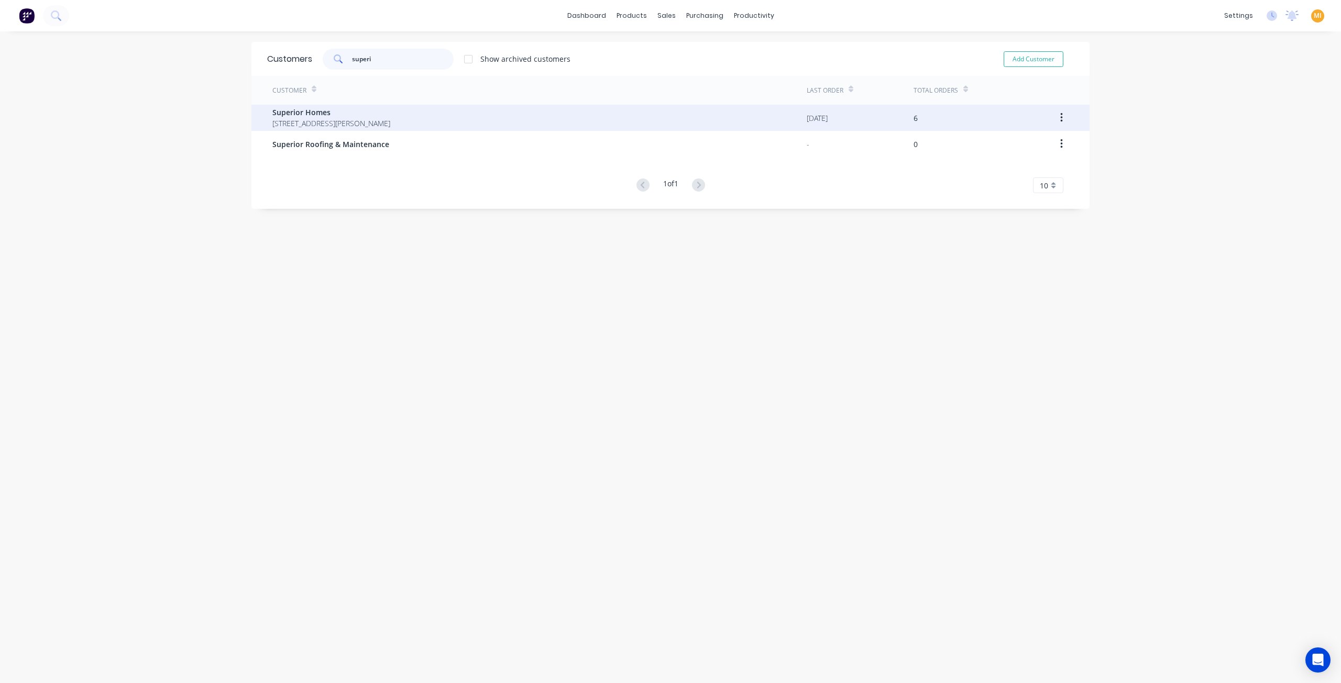
type input "superi"
click at [352, 110] on span "Superior Homes" at bounding box center [331, 112] width 118 height 11
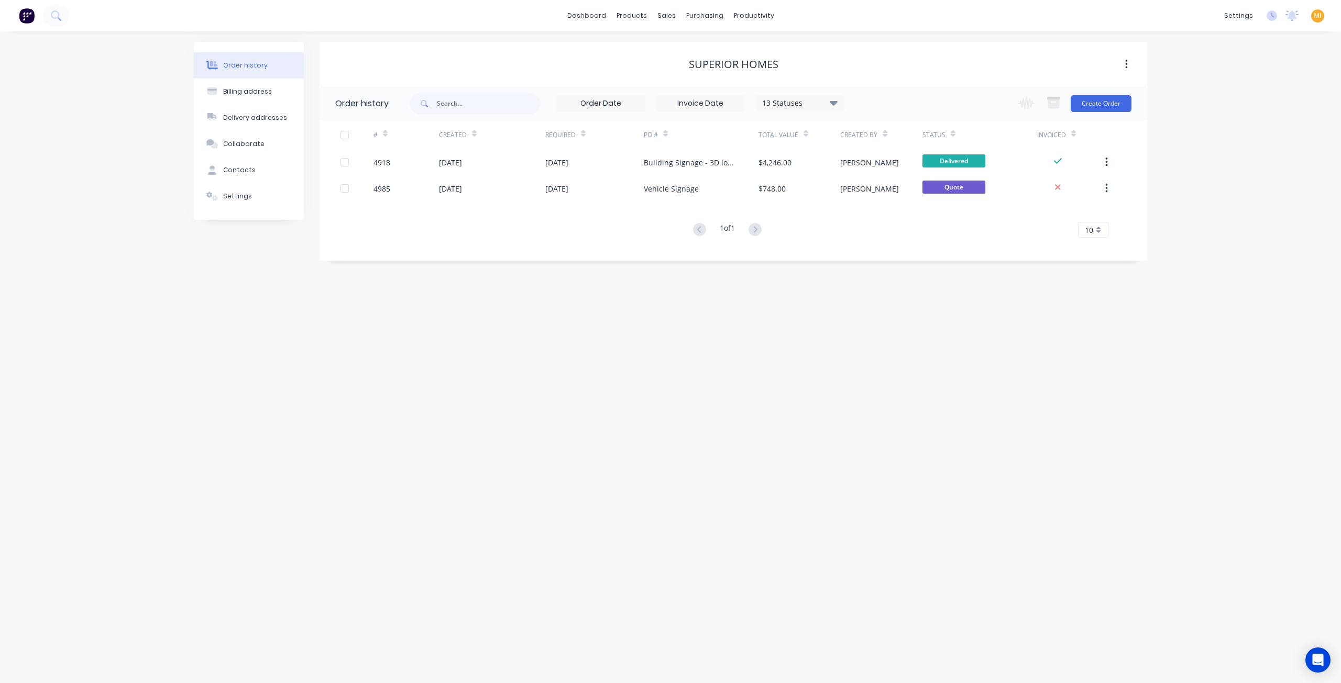
drag, startPoint x: 779, startPoint y: 104, endPoint x: 786, endPoint y: 110, distance: 8.9
click at [780, 104] on div "13 Statuses" at bounding box center [800, 103] width 88 height 12
click at [868, 233] on div "All" at bounding box center [821, 229] width 131 height 21
drag, startPoint x: 655, startPoint y: 326, endPoint x: 666, endPoint y: 322, distance: 12.3
click at [654, 326] on div "Order history Billing address Delivery addresses Collaborate Contacts Settings …" at bounding box center [670, 357] width 1341 height 652
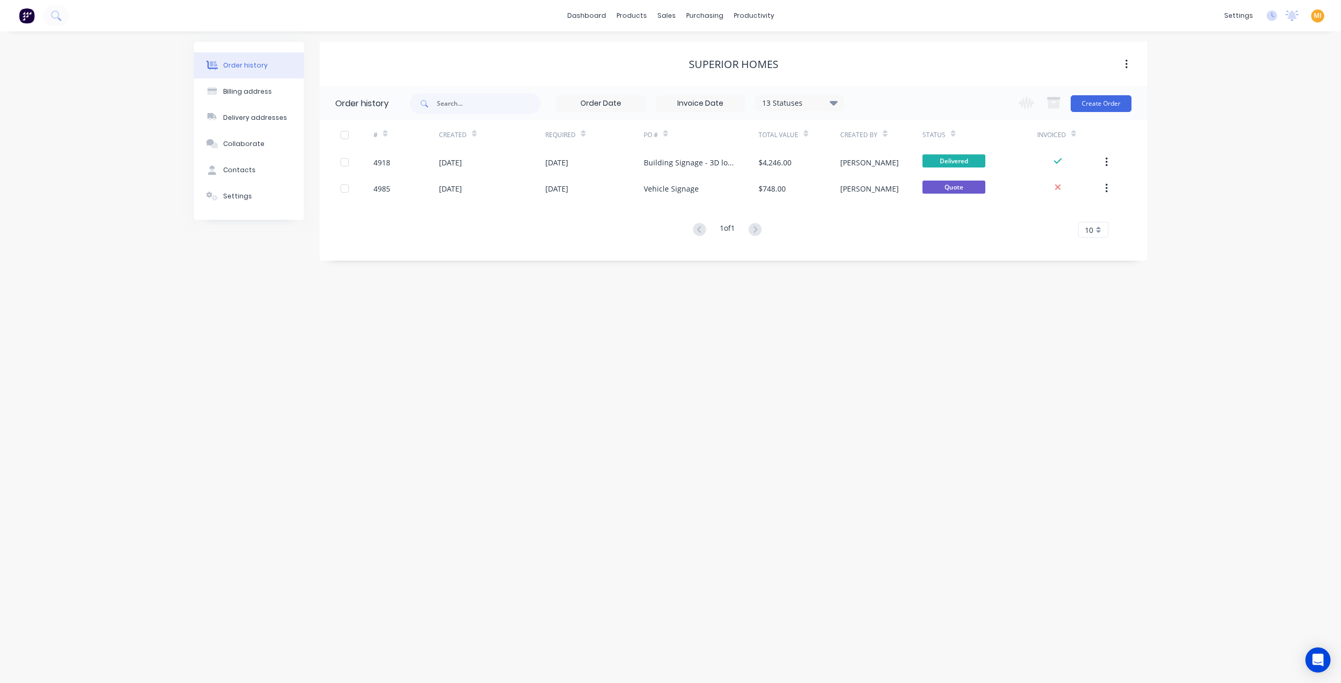
click at [823, 100] on div "13 Statuses" at bounding box center [800, 103] width 88 height 12
click at [886, 224] on label at bounding box center [886, 224] width 0 height 0
click at [886, 230] on input "checkbox" at bounding box center [890, 229] width 8 height 10
checkbox input "true"
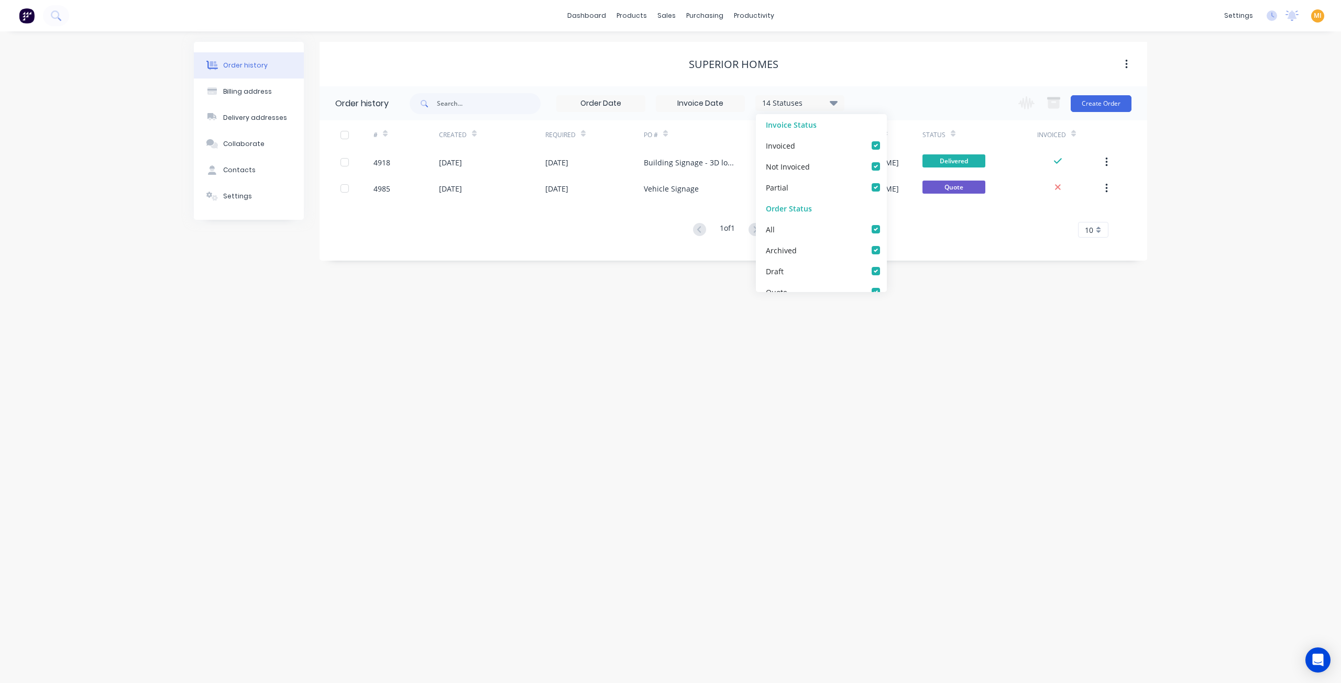
drag, startPoint x: 560, startPoint y: 319, endPoint x: 603, endPoint y: 245, distance: 86.1
click at [559, 320] on div "Order history Billing address Delivery addresses Collaborate Contacts Settings …" at bounding box center [670, 357] width 1341 height 652
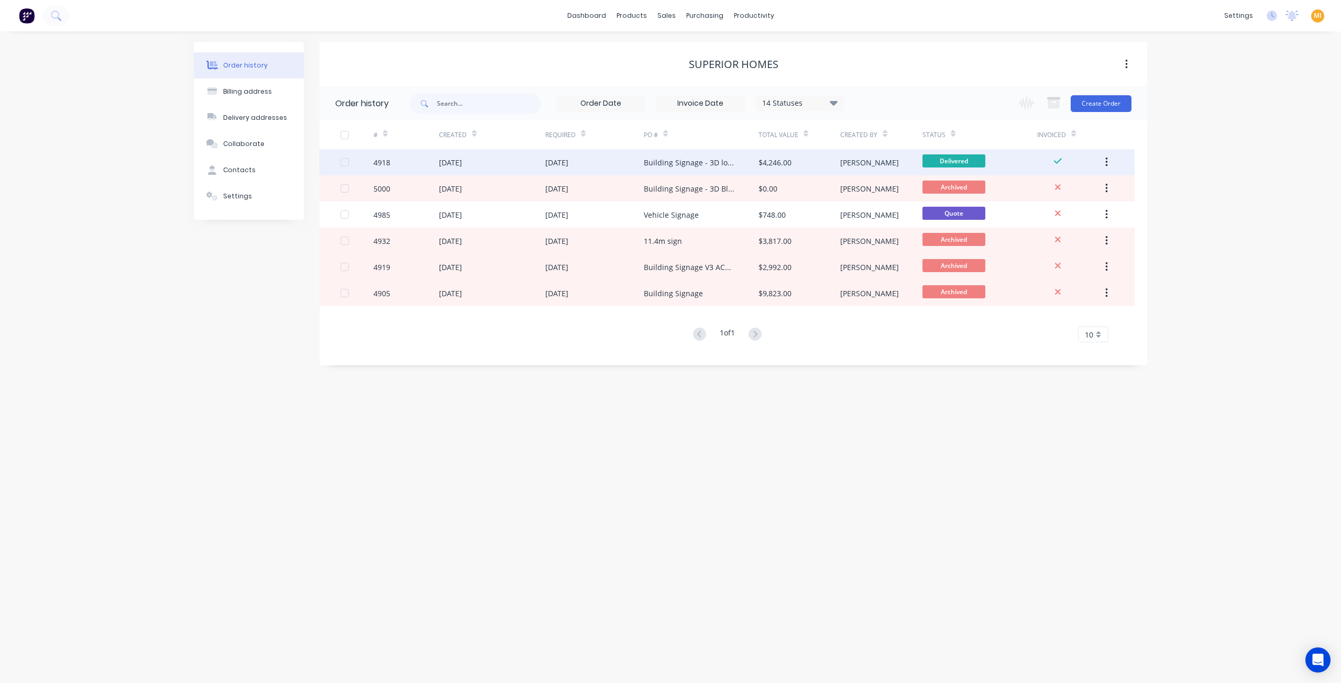
click at [640, 161] on div "[DATE]" at bounding box center [594, 162] width 98 height 26
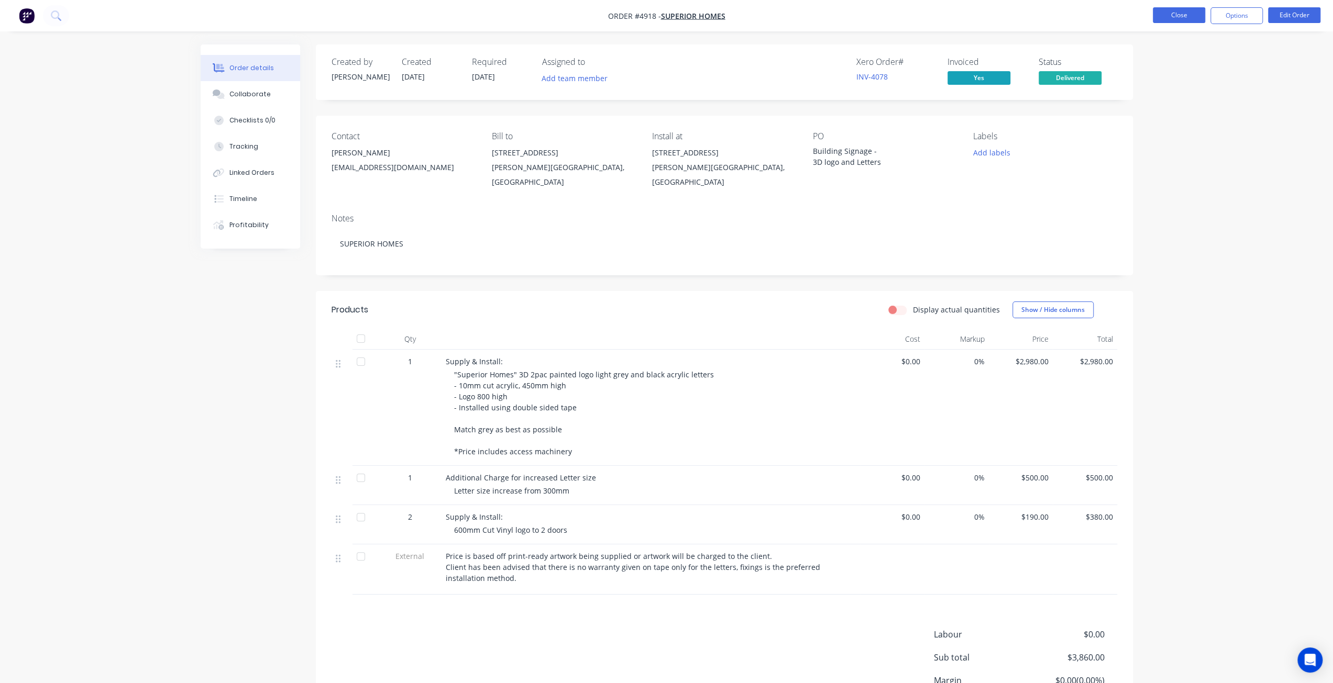
click at [1182, 12] on button "Close" at bounding box center [1179, 15] width 52 height 16
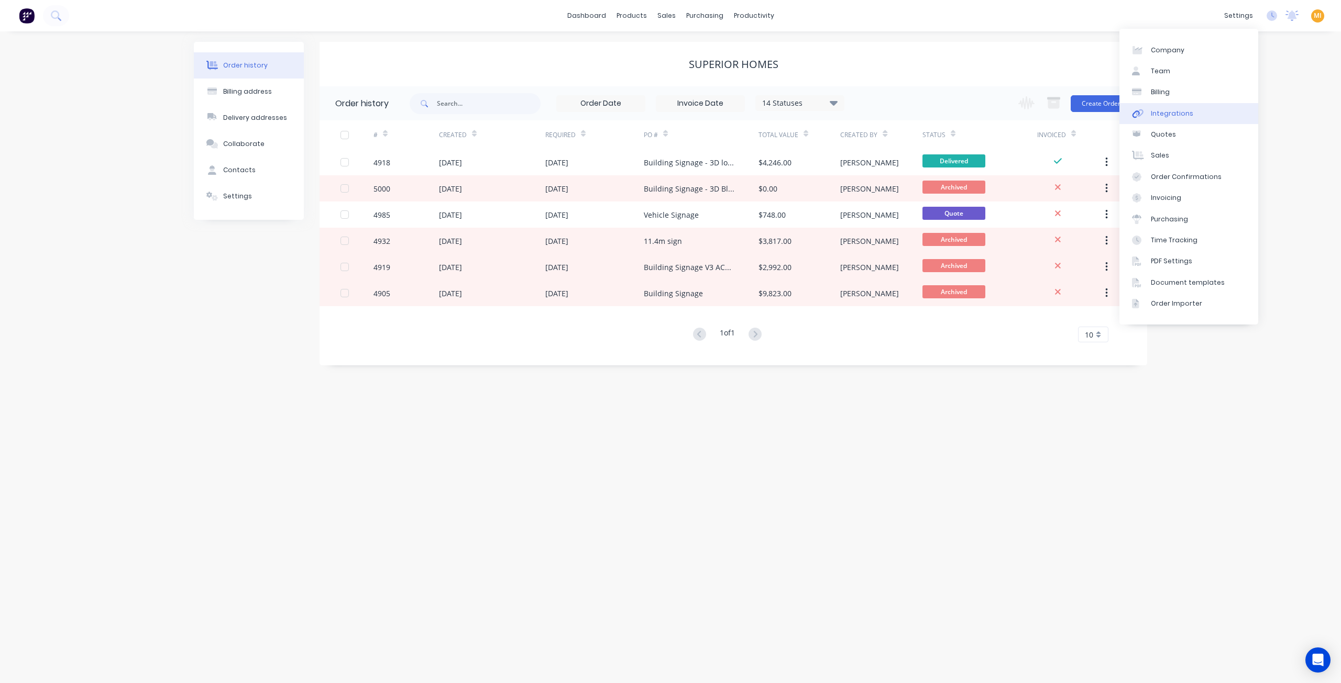
click at [1169, 109] on div "Integrations" at bounding box center [1172, 113] width 42 height 9
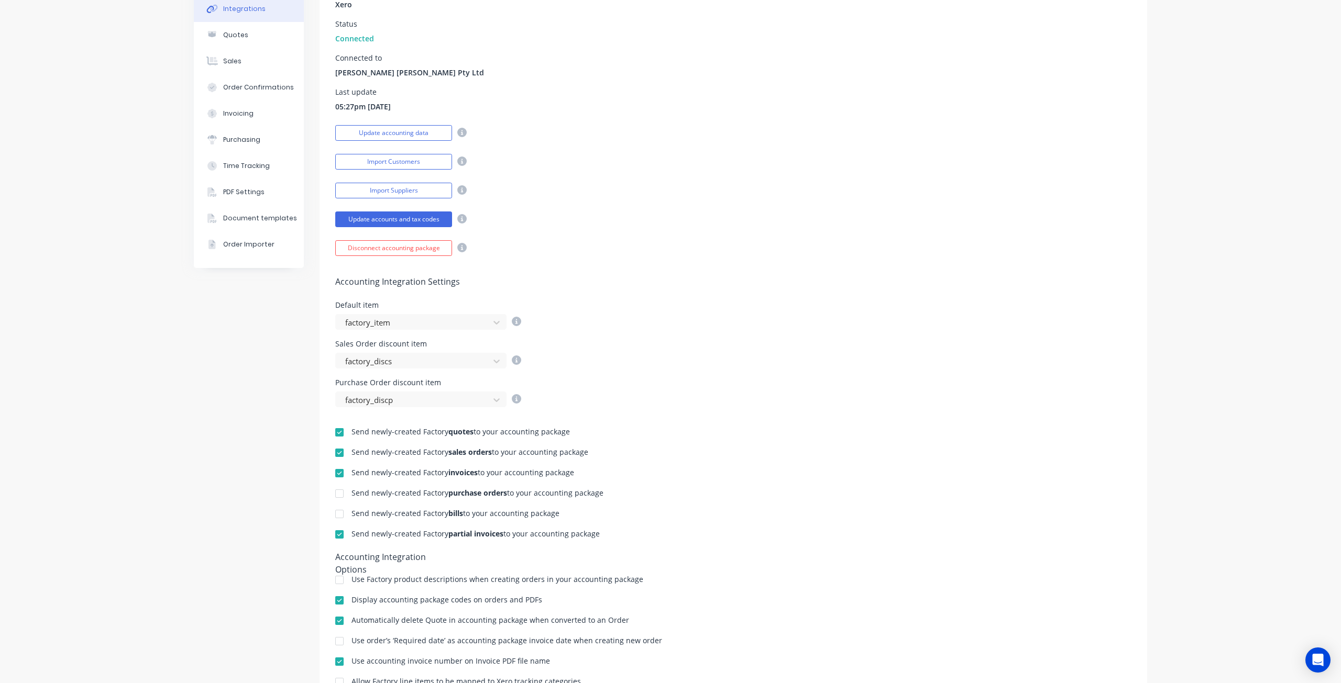
scroll to position [200, 0]
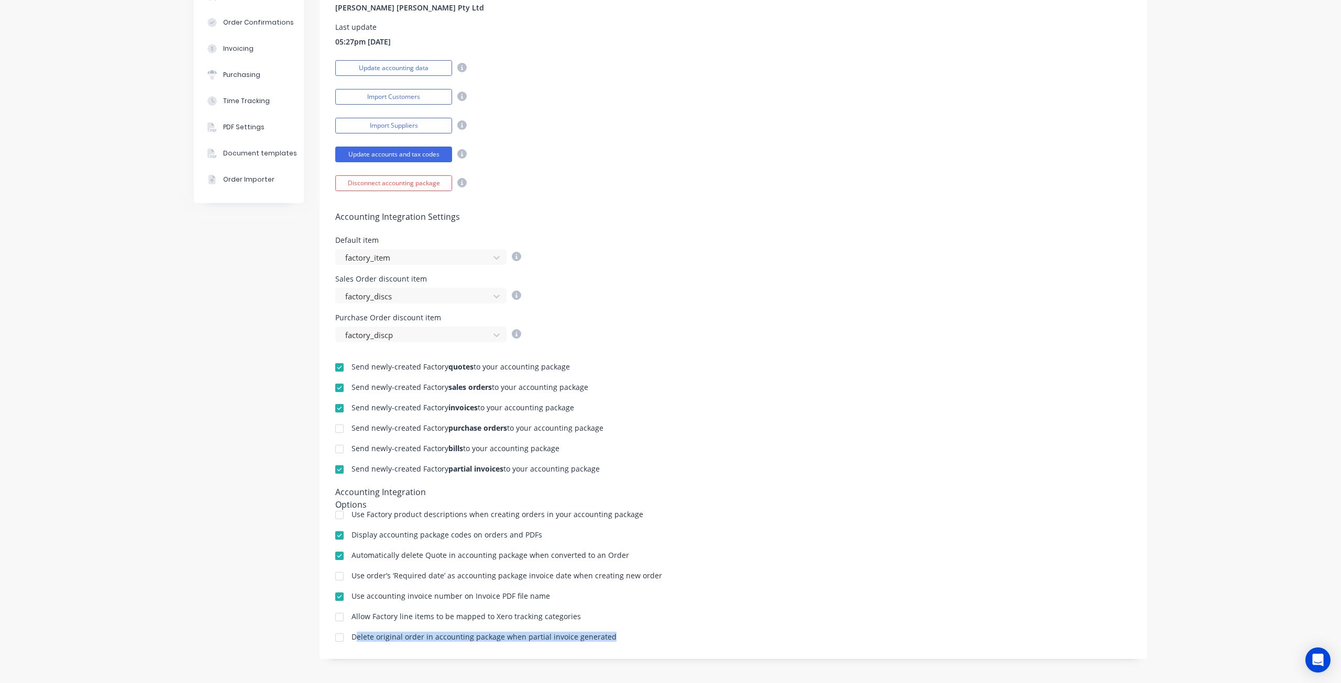
drag, startPoint x: 623, startPoint y: 635, endPoint x: 351, endPoint y: 646, distance: 272.0
click at [351, 646] on div "Integrations Accounting Integration Details Accounting package Xero Status Conn…" at bounding box center [732, 250] width 827 height 817
copy div "elete original order in accounting package when partial invoice generated"
click at [497, 635] on div "Delete original order in accounting package when partial invoice generated" at bounding box center [483, 637] width 265 height 7
drag, startPoint x: 348, startPoint y: 635, endPoint x: 663, endPoint y: 630, distance: 314.8
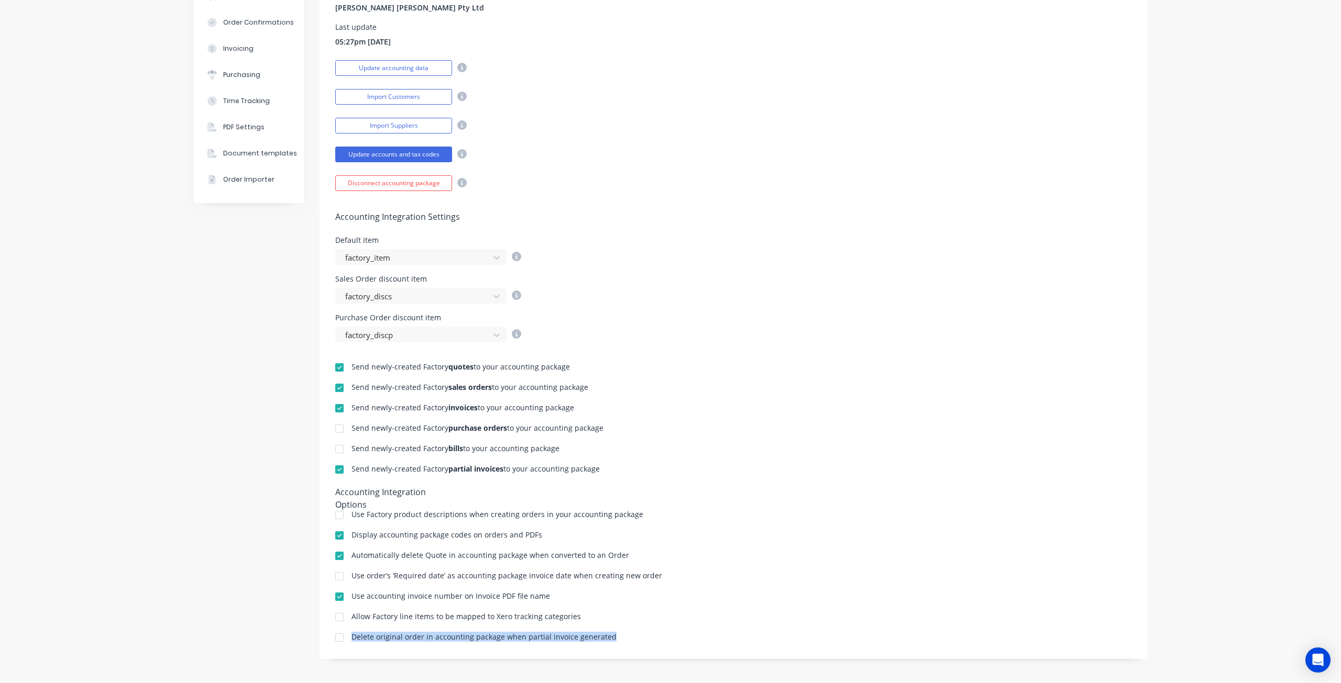
click at [663, 630] on div "Send newly-created Factory quotes to your accounting package Send newly-created…" at bounding box center [732, 492] width 827 height 301
copy div "Delete original order in accounting package when partial invoice generated"
drag, startPoint x: 541, startPoint y: 8, endPoint x: 557, endPoint y: 13, distance: 16.4
click at [541, 8] on div "Connected to [PERSON_NAME] [PERSON_NAME] Pty Ltd" at bounding box center [733, 2] width 796 height 24
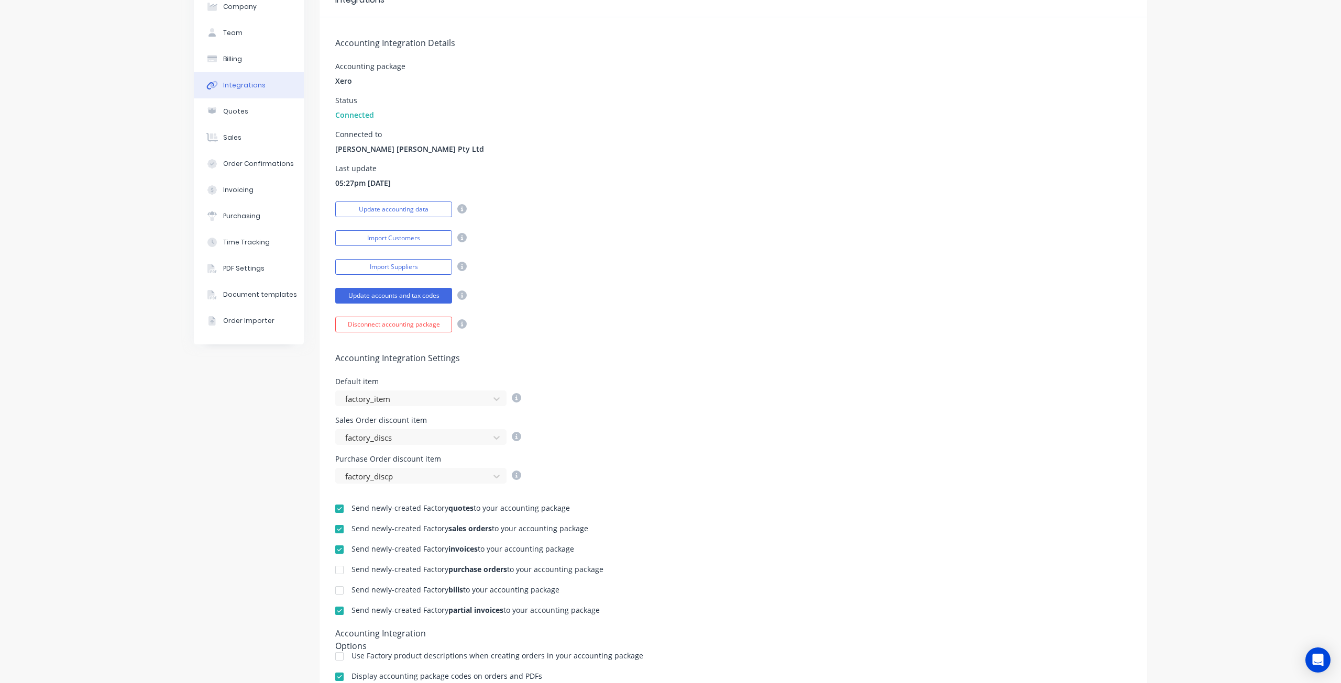
scroll to position [0, 0]
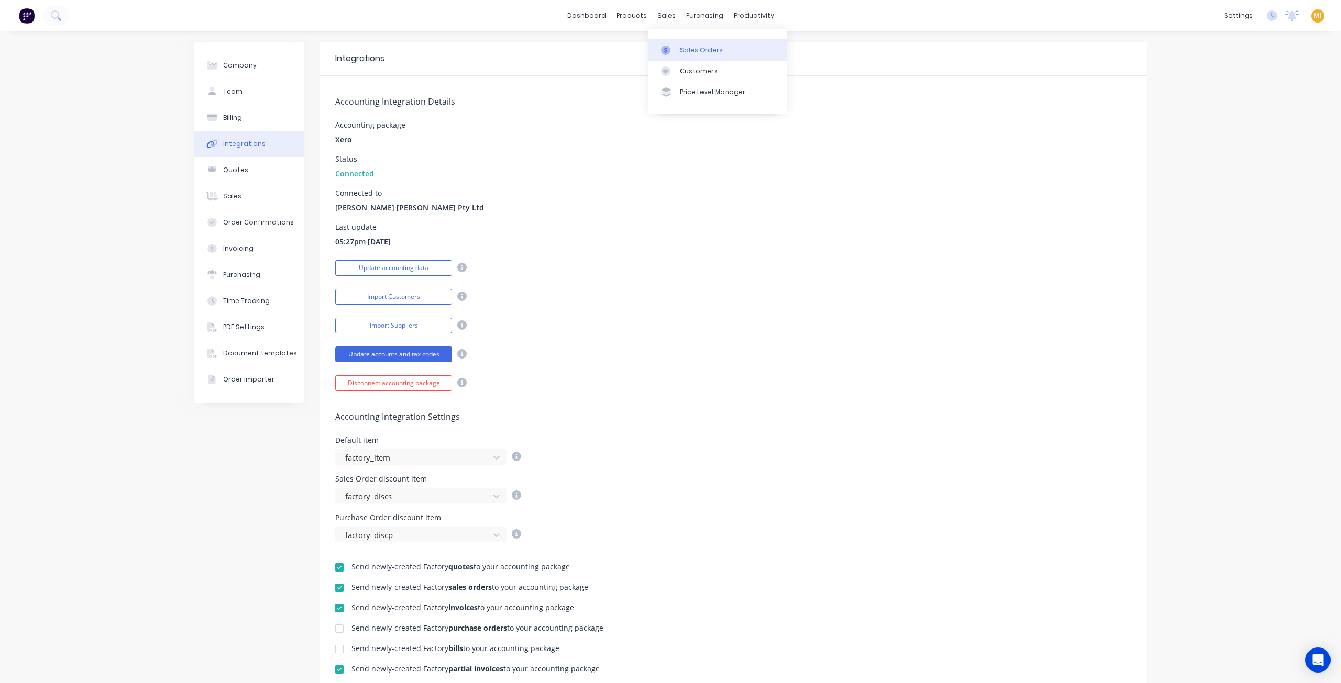
click at [690, 52] on div "Sales Orders" at bounding box center [701, 50] width 43 height 9
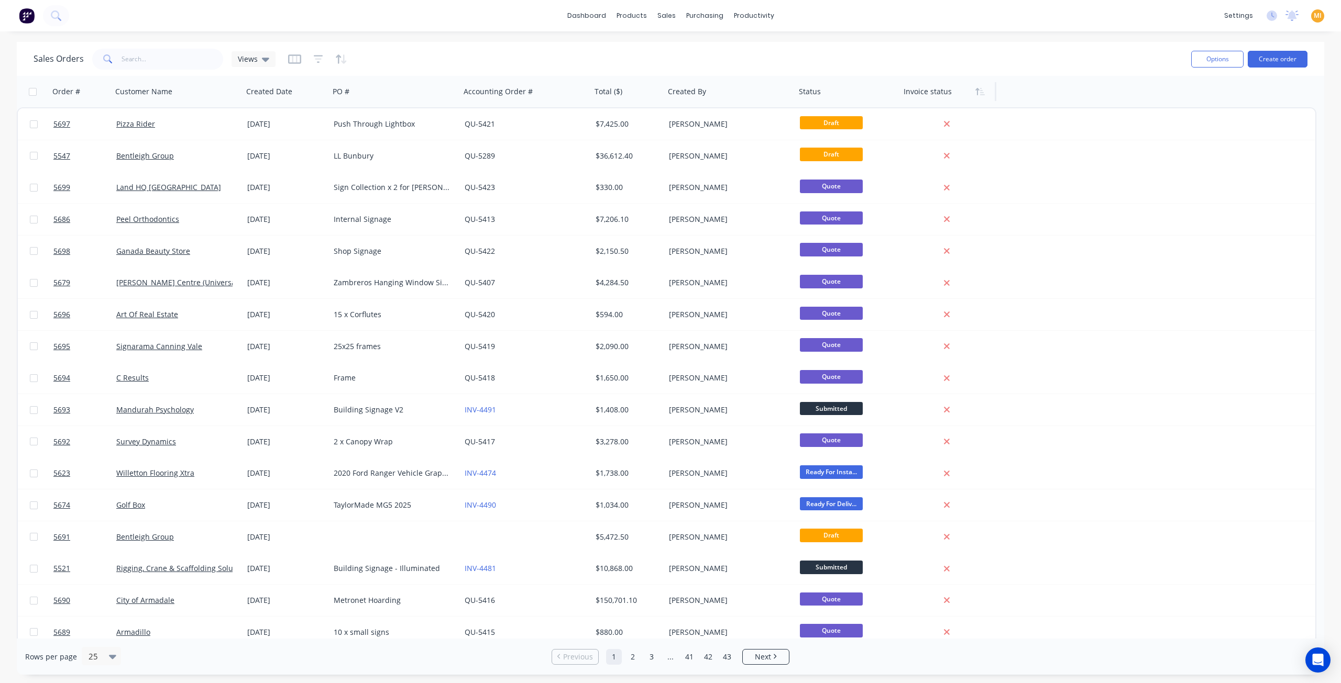
click at [941, 98] on div at bounding box center [945, 91] width 84 height 21
click at [983, 94] on icon "button" at bounding box center [979, 91] width 9 height 8
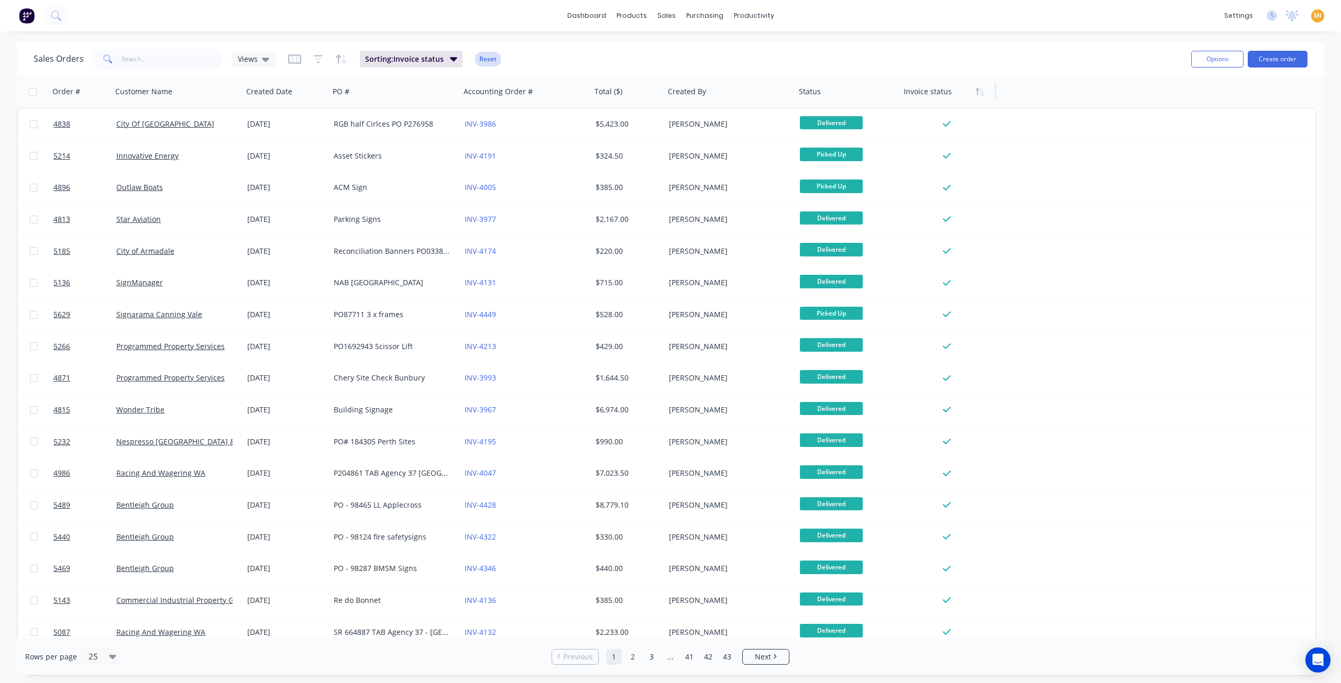
click at [485, 60] on button "Reset" at bounding box center [488, 59] width 26 height 15
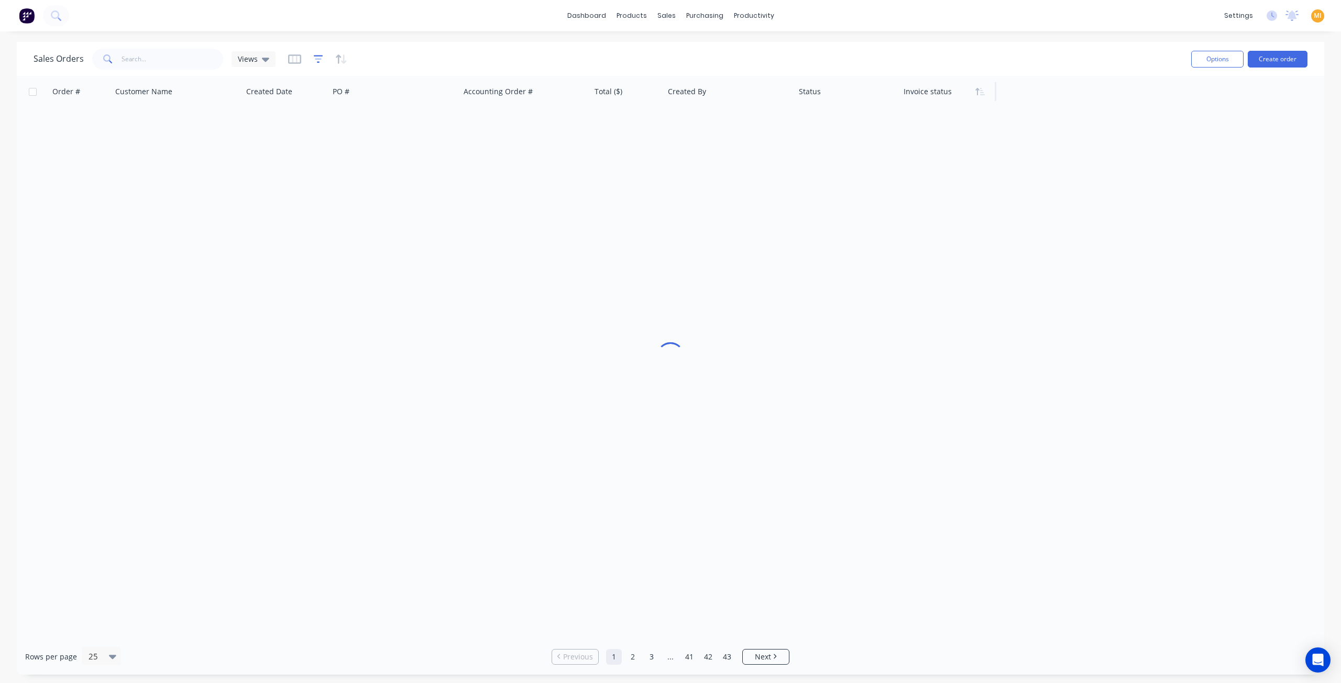
click at [316, 62] on icon "button" at bounding box center [318, 59] width 9 height 8
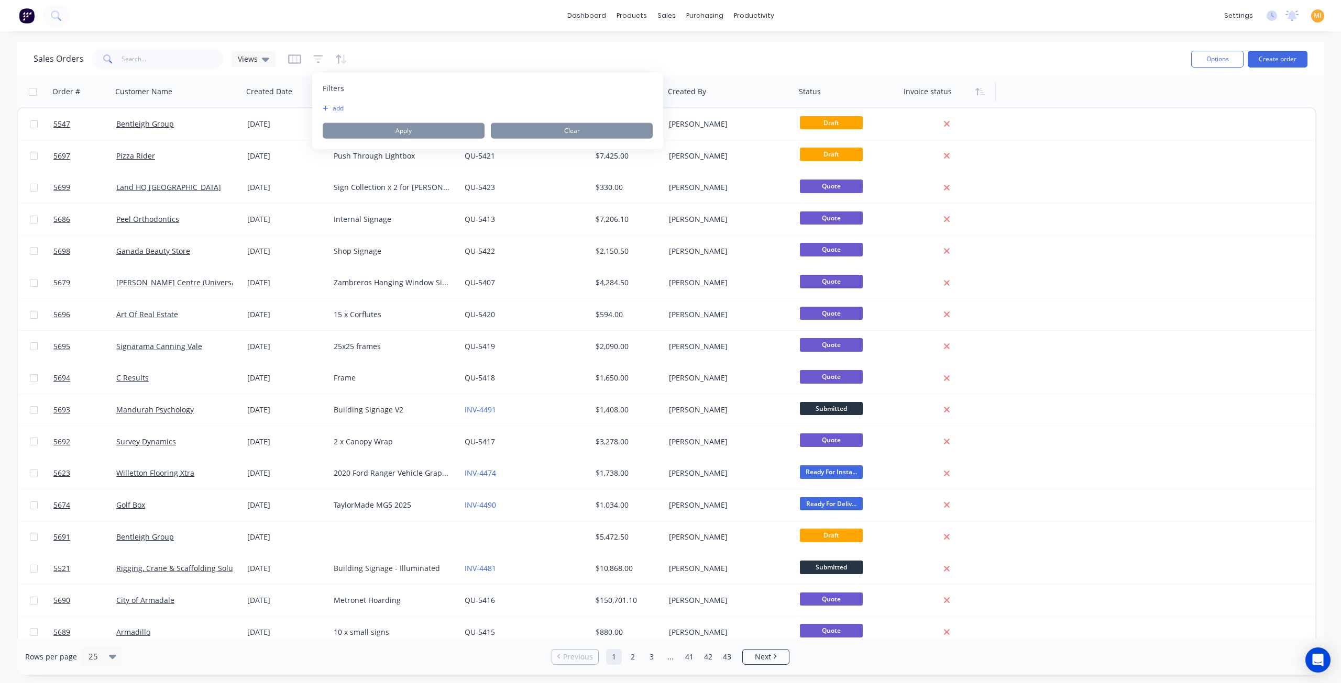
click at [333, 105] on button "add" at bounding box center [336, 108] width 26 height 8
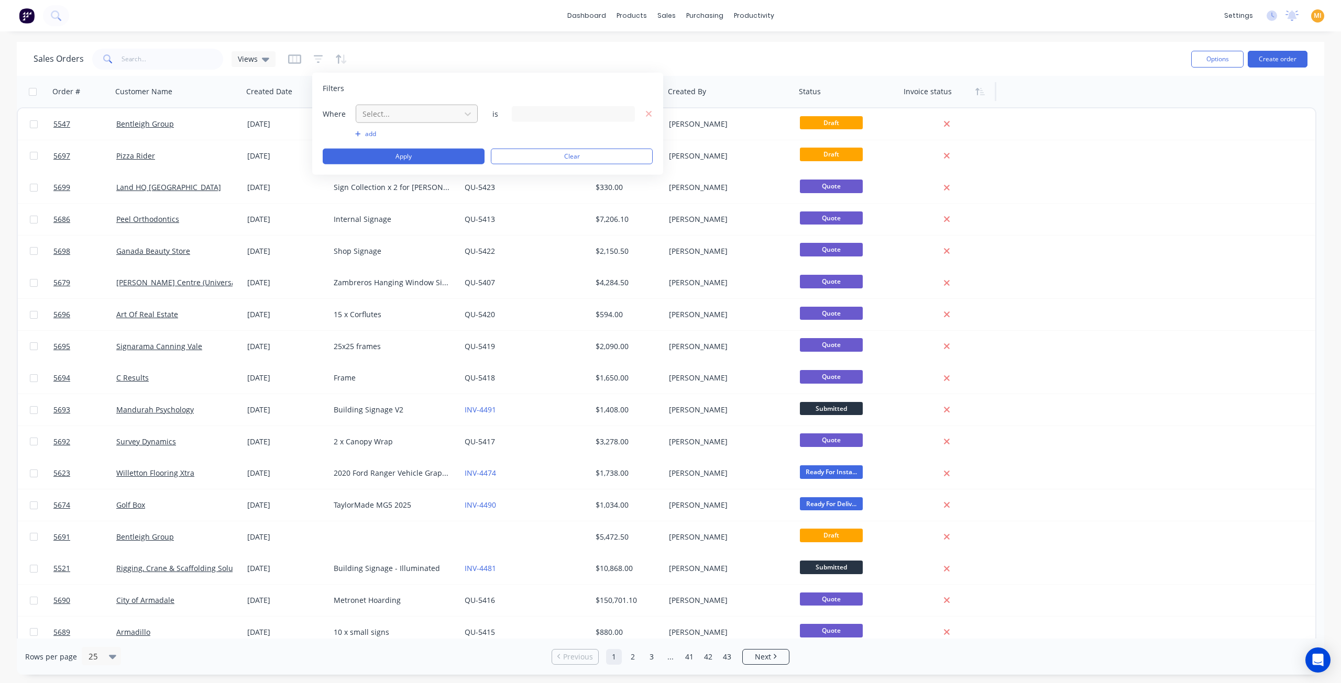
click at [410, 118] on div at bounding box center [408, 113] width 94 height 13
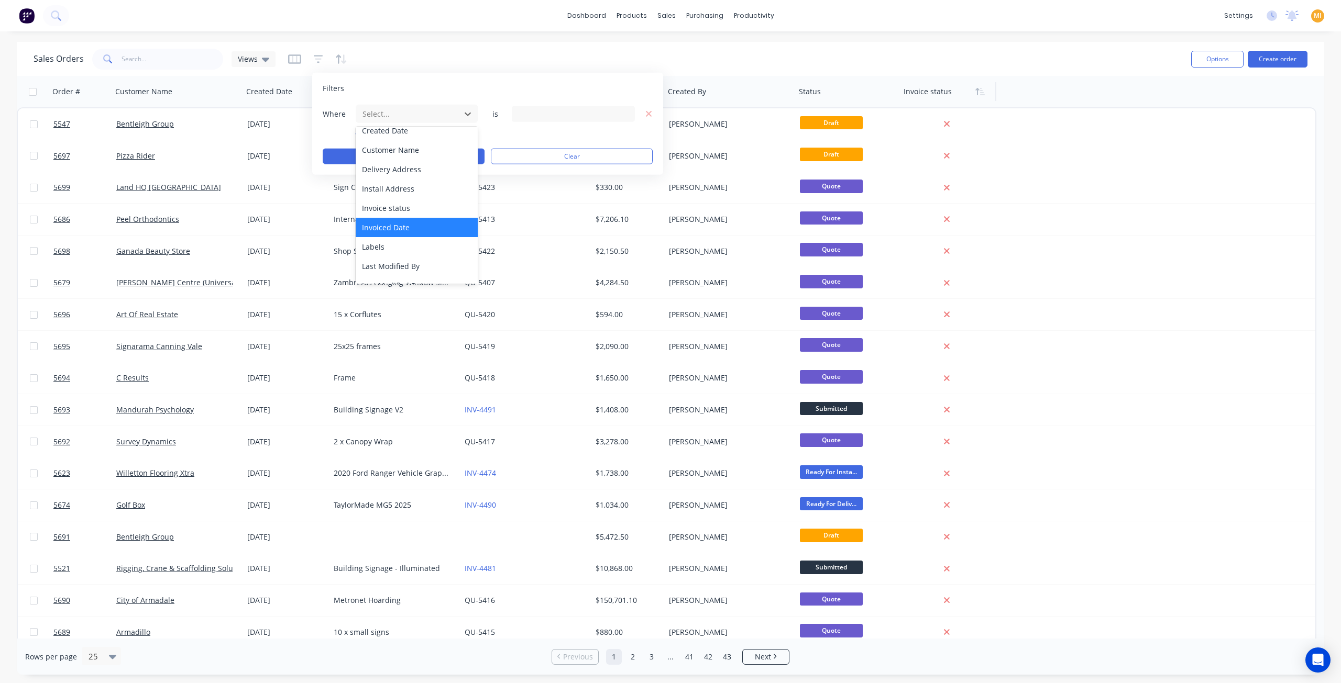
click at [405, 232] on div "Invoiced Date" at bounding box center [417, 227] width 123 height 19
click at [445, 112] on div at bounding box center [408, 113] width 94 height 13
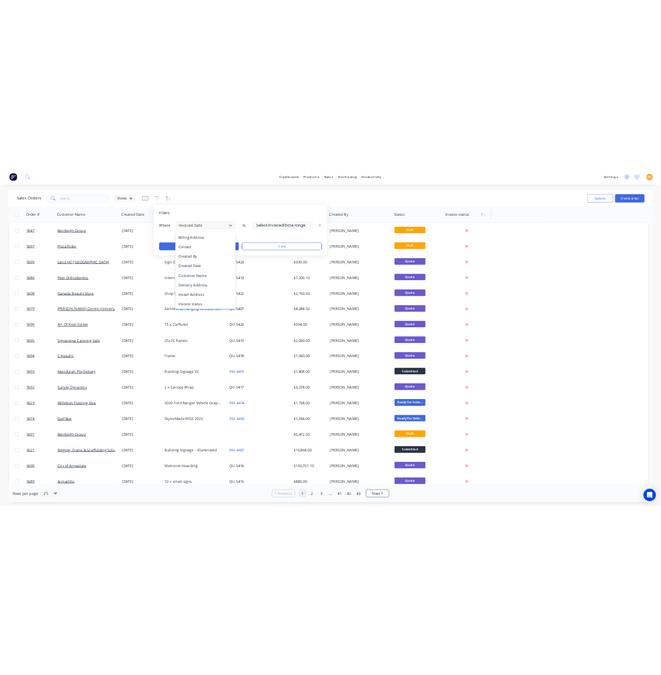
scroll to position [157, 0]
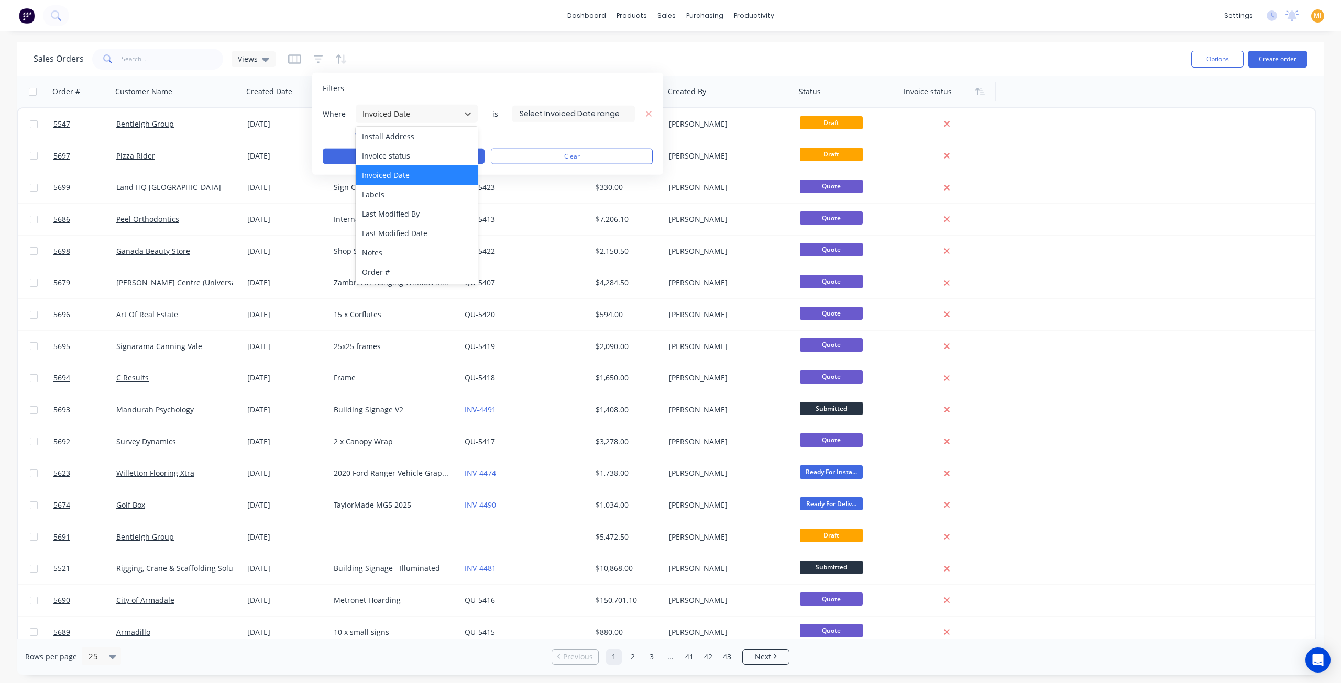
drag, startPoint x: 412, startPoint y: 157, endPoint x: 530, endPoint y: 134, distance: 120.1
click at [414, 157] on div "Invoice status" at bounding box center [417, 155] width 123 height 19
click at [553, 115] on div "3 Invoice status selected" at bounding box center [564, 113] width 95 height 11
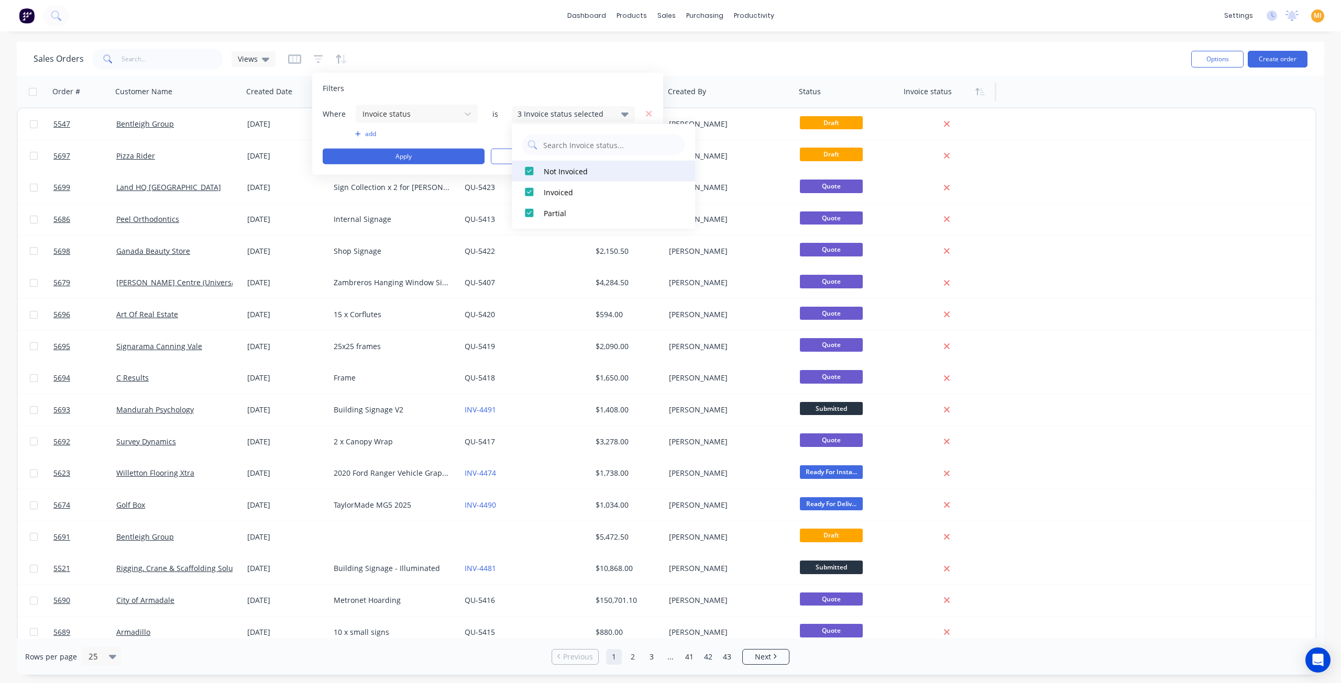
click at [527, 168] on div at bounding box center [528, 171] width 21 height 21
click at [529, 190] on div at bounding box center [528, 192] width 21 height 21
click at [434, 151] on button "Apply" at bounding box center [404, 157] width 162 height 16
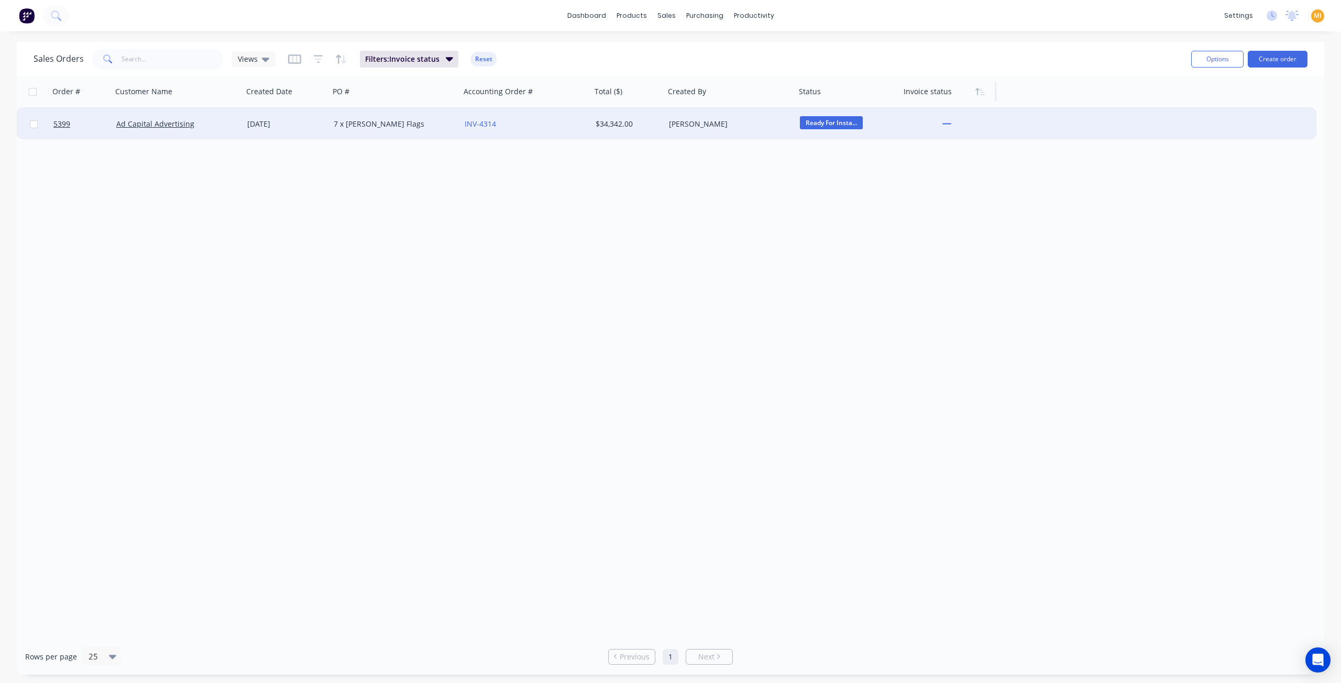
click at [416, 128] on div "7 x [PERSON_NAME] Flags" at bounding box center [392, 124] width 116 height 10
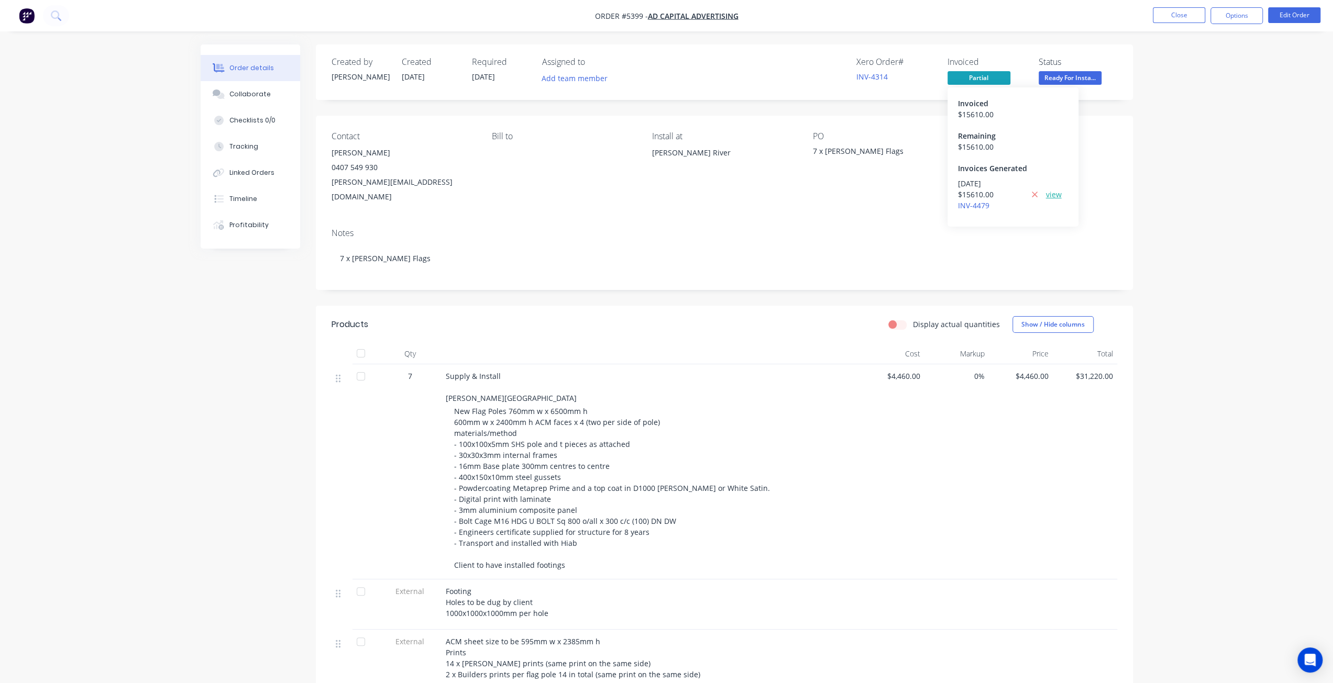
click at [1058, 192] on link "view" at bounding box center [1054, 194] width 16 height 11
